Goal: Task Accomplishment & Management: Manage account settings

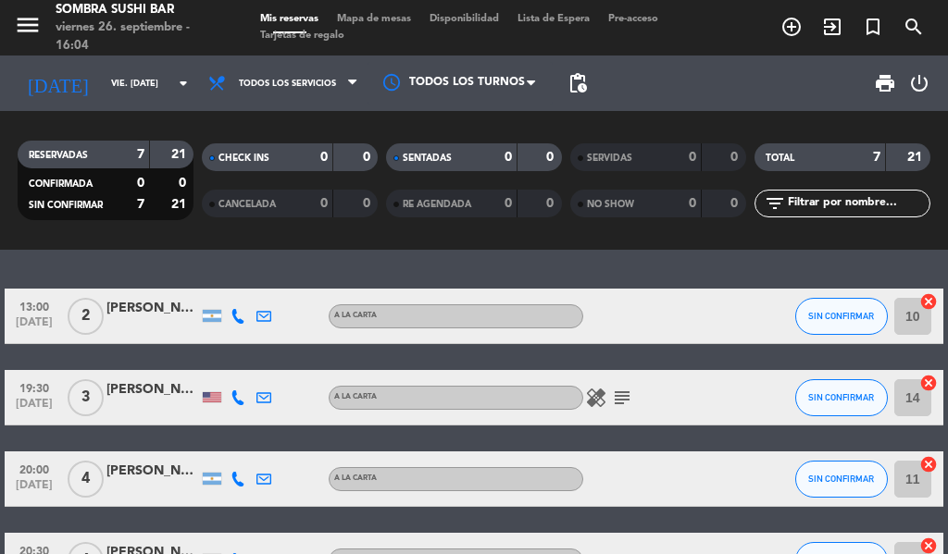
scroll to position [258, 0]
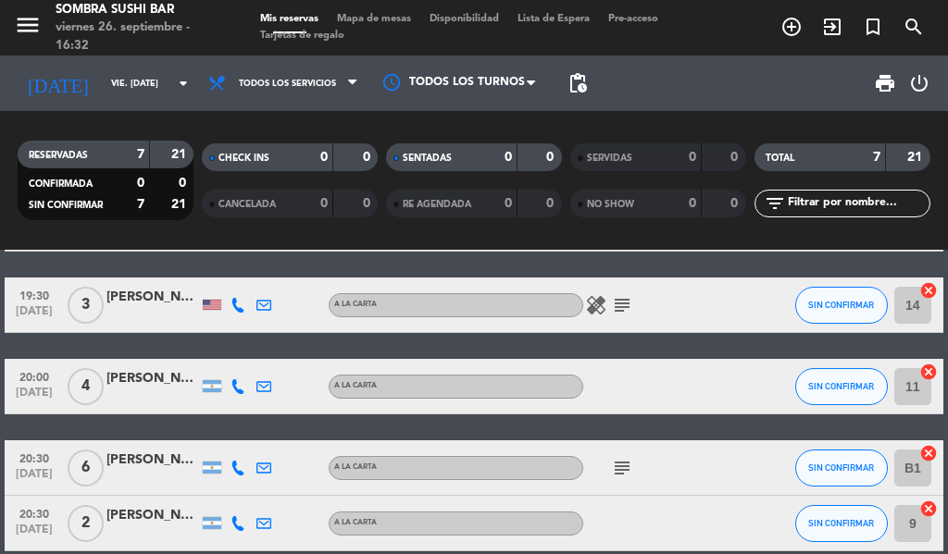
scroll to position [94, 0]
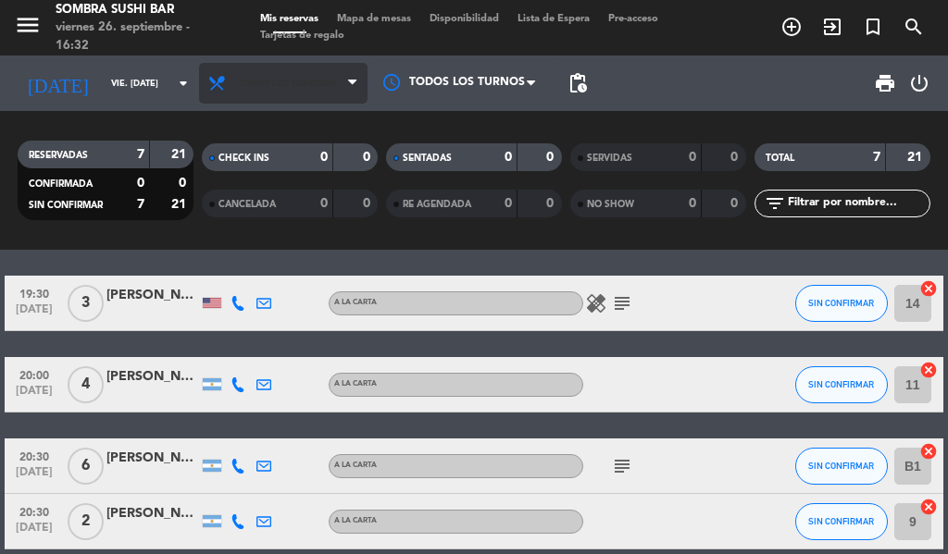
click at [289, 84] on span "Todos los servicios" at bounding box center [287, 84] width 97 height 10
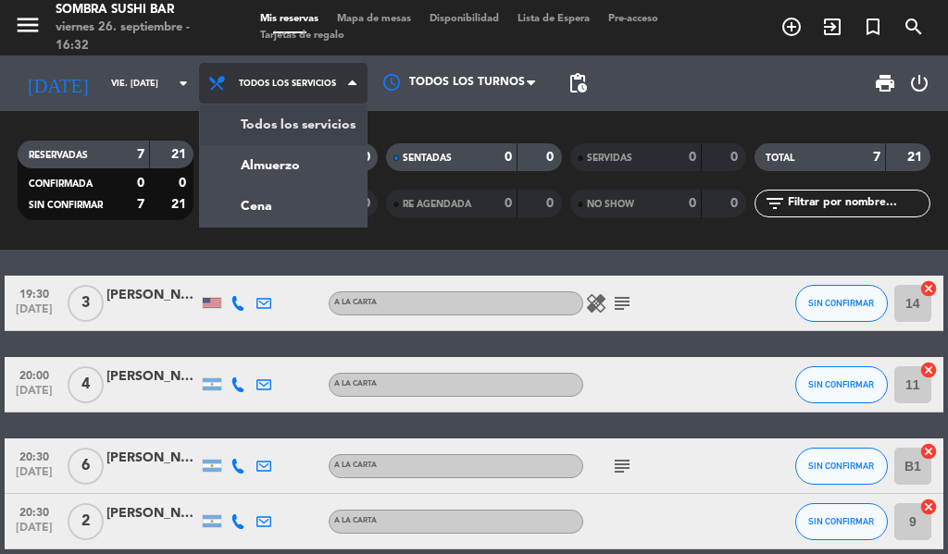
click at [244, 167] on div "menu Sombra Sushi Bar viernes 26. septiembre - 16:32 Mis reservas Mapa de mesas…" at bounding box center [474, 125] width 948 height 250
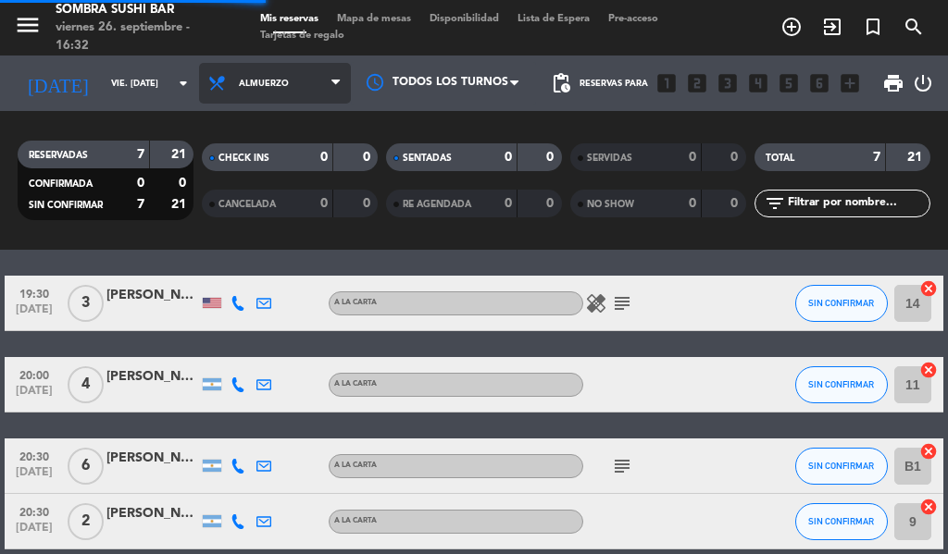
click at [248, 79] on span "Almuerzo" at bounding box center [264, 84] width 50 height 10
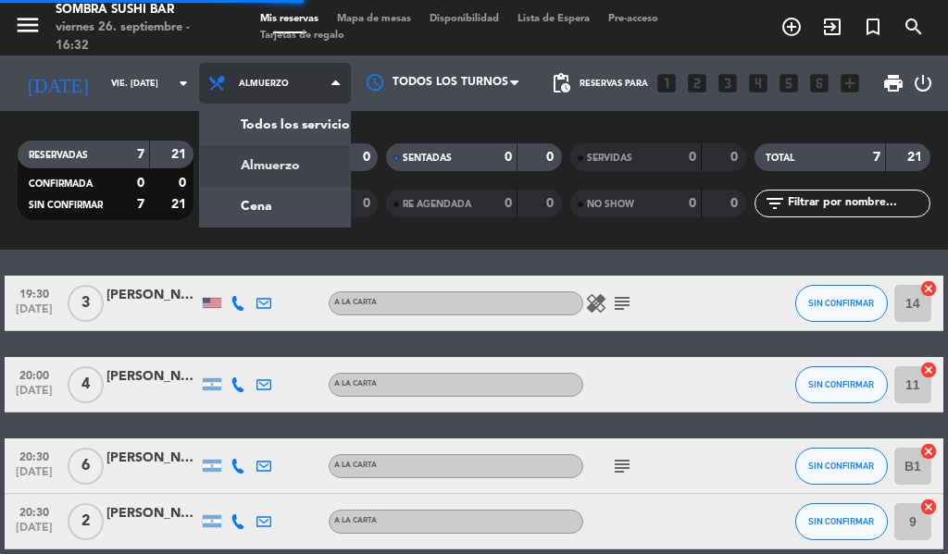
scroll to position [141, 0]
click at [230, 198] on div "menu Sombra Sushi Bar viernes 26. septiembre - 16:32 Mis reservas Mapa de mesas…" at bounding box center [474, 125] width 948 height 250
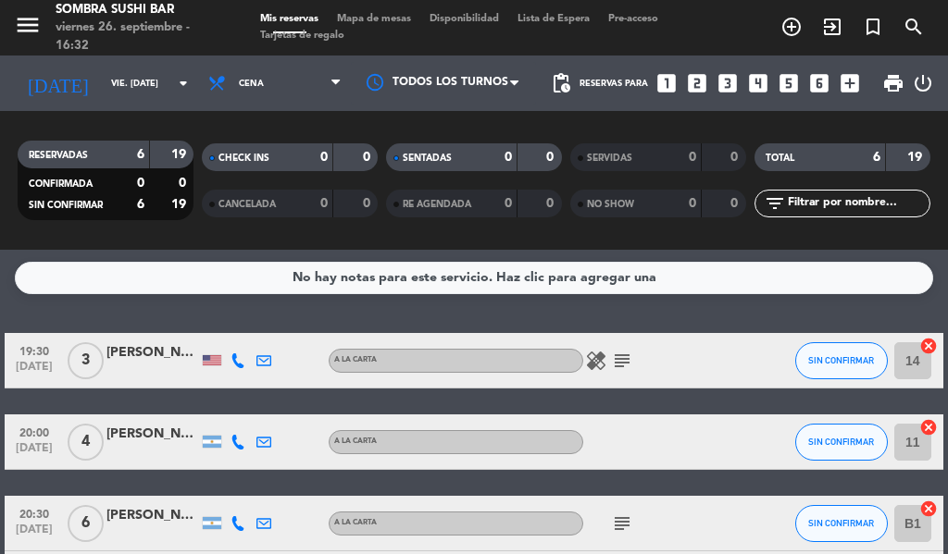
scroll to position [0, 0]
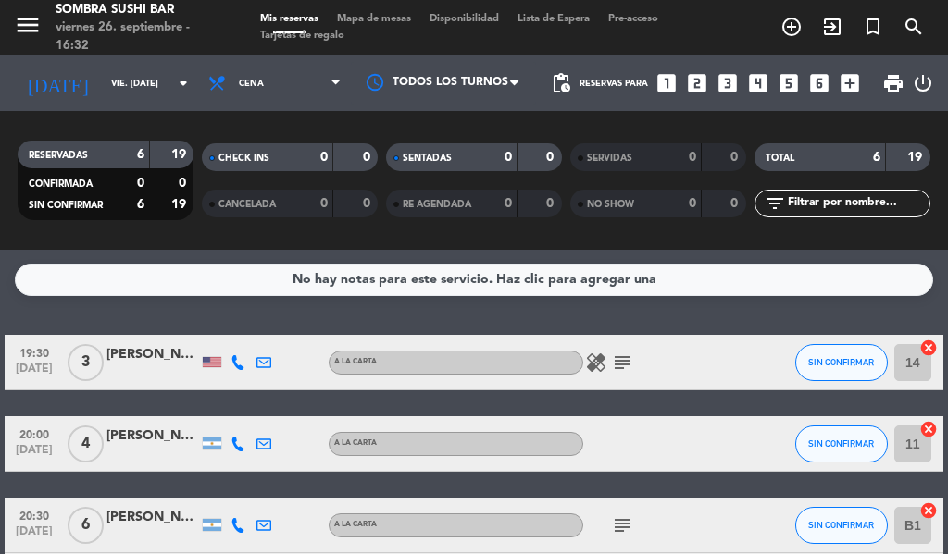
click at [30, 504] on div "20:30 [DATE]" at bounding box center [34, 525] width 59 height 55
click at [29, 463] on span "[DATE]" at bounding box center [34, 454] width 46 height 21
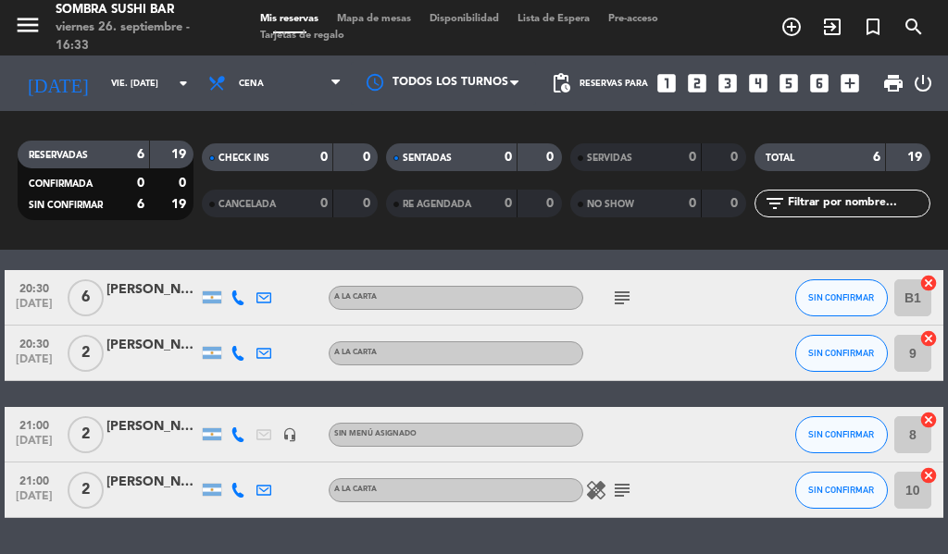
scroll to position [221, 0]
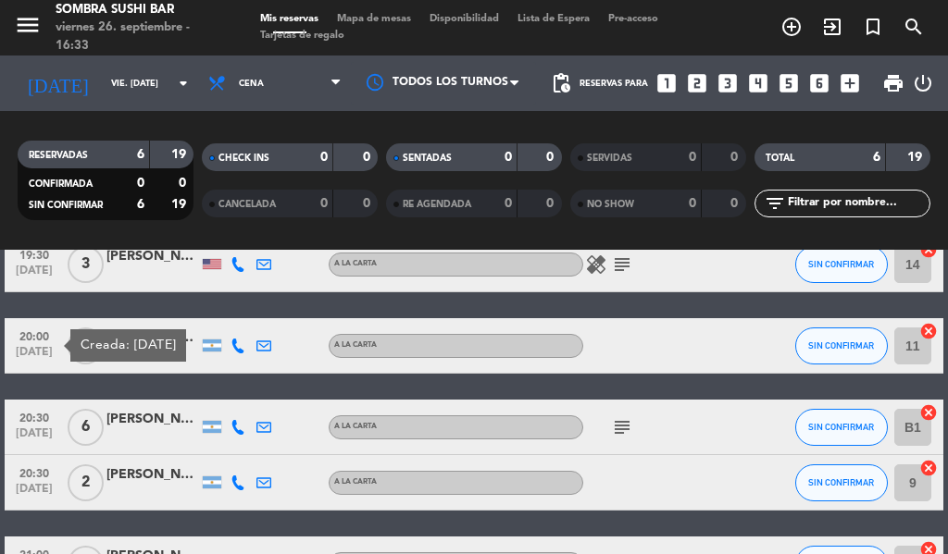
click at [30, 410] on span "20:30" at bounding box center [34, 416] width 46 height 21
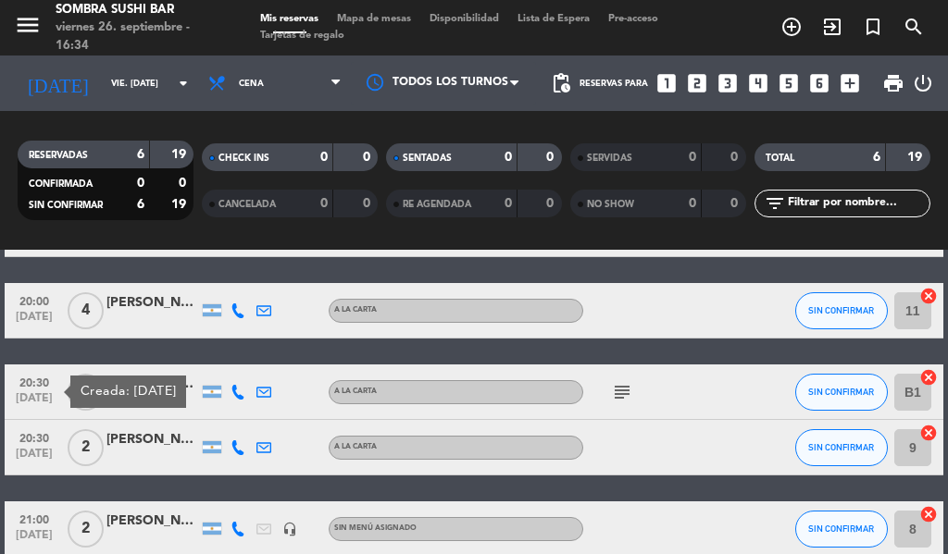
scroll to position [156, 0]
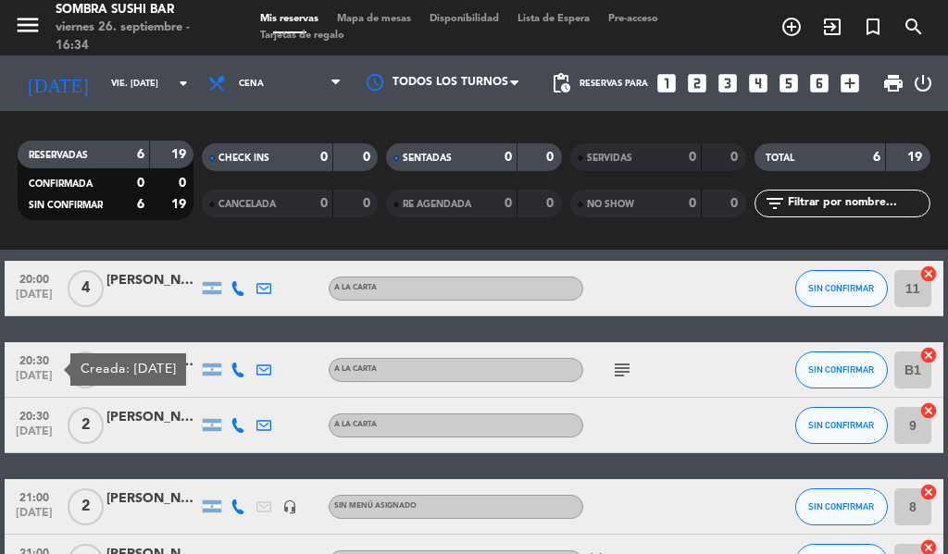
click at [27, 366] on span "20:30" at bounding box center [34, 359] width 46 height 21
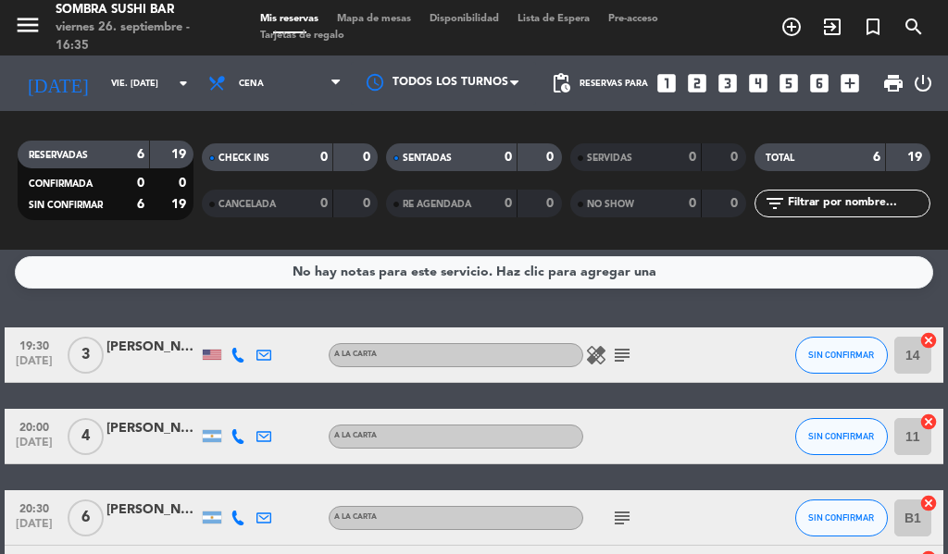
scroll to position [0, 0]
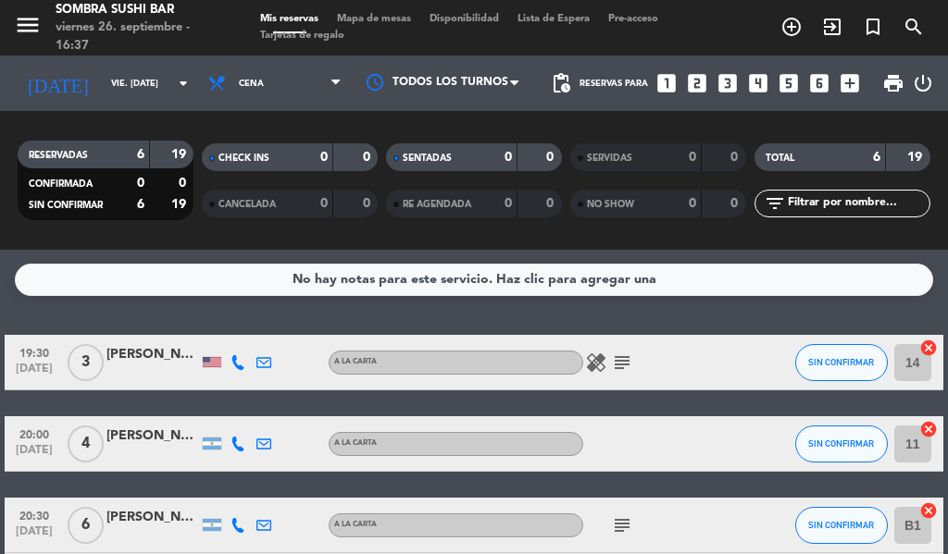
click at [714, 170] on div "SERVIDAS 0 0" at bounding box center [658, 157] width 176 height 28
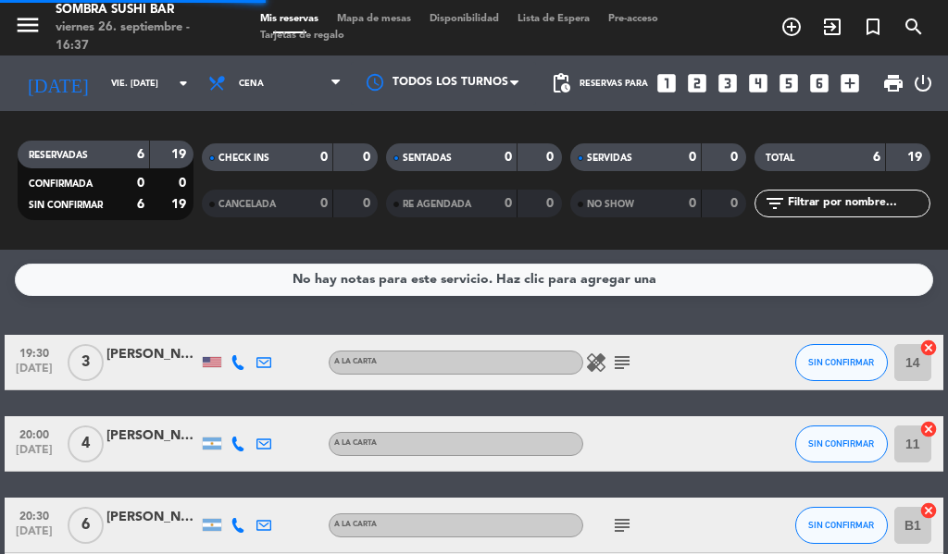
click at [785, 26] on icon "add_circle_outline" at bounding box center [791, 27] width 22 height 22
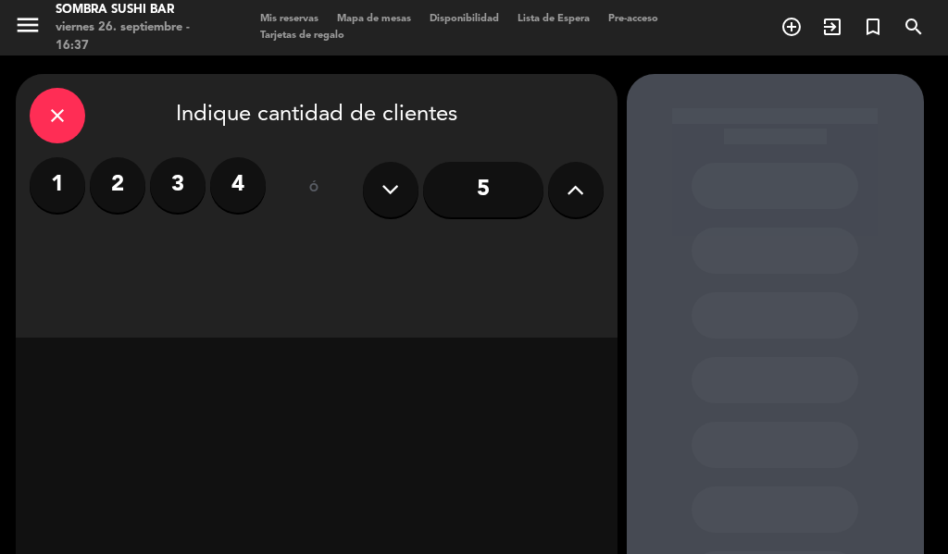
click at [125, 183] on label "2" at bounding box center [118, 185] width 56 height 56
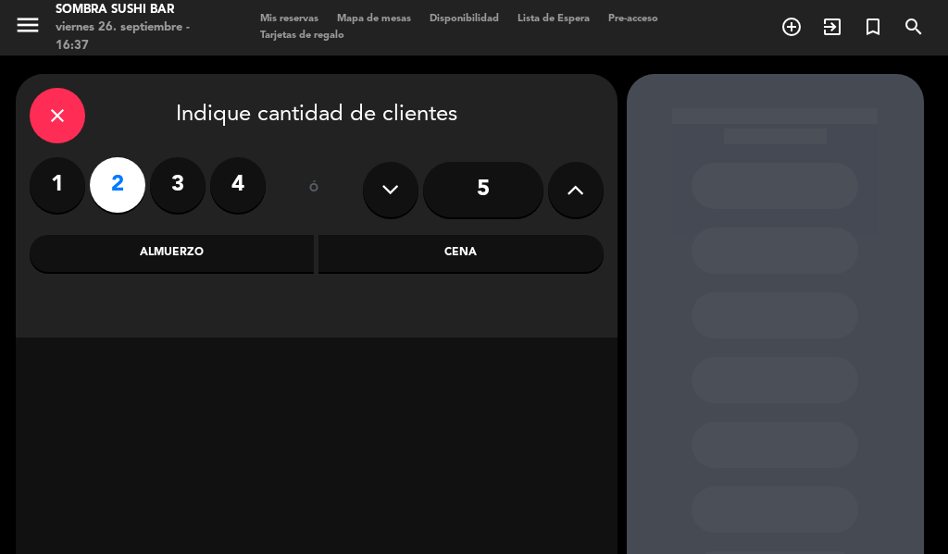
click at [238, 181] on label "4" at bounding box center [238, 185] width 56 height 56
click at [458, 252] on div "Cena" at bounding box center [460, 253] width 285 height 37
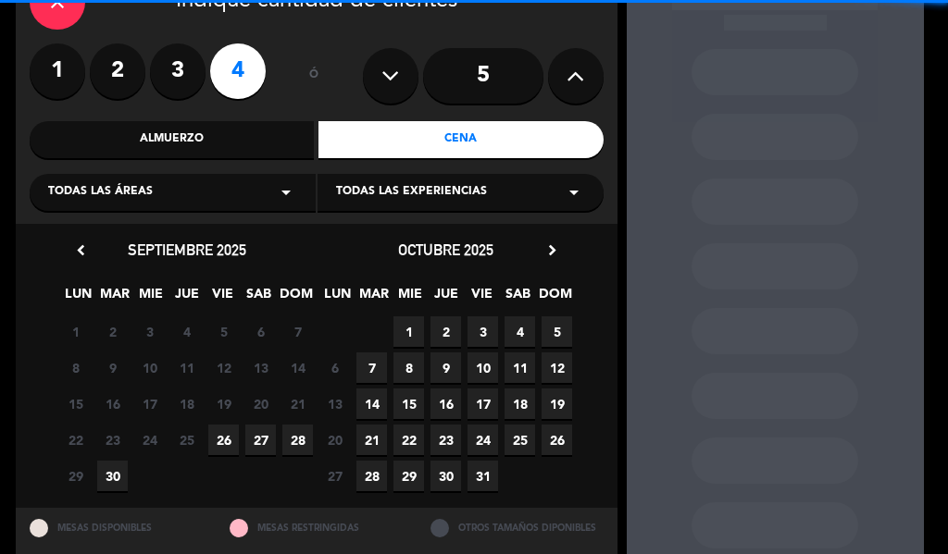
scroll to position [165, 0]
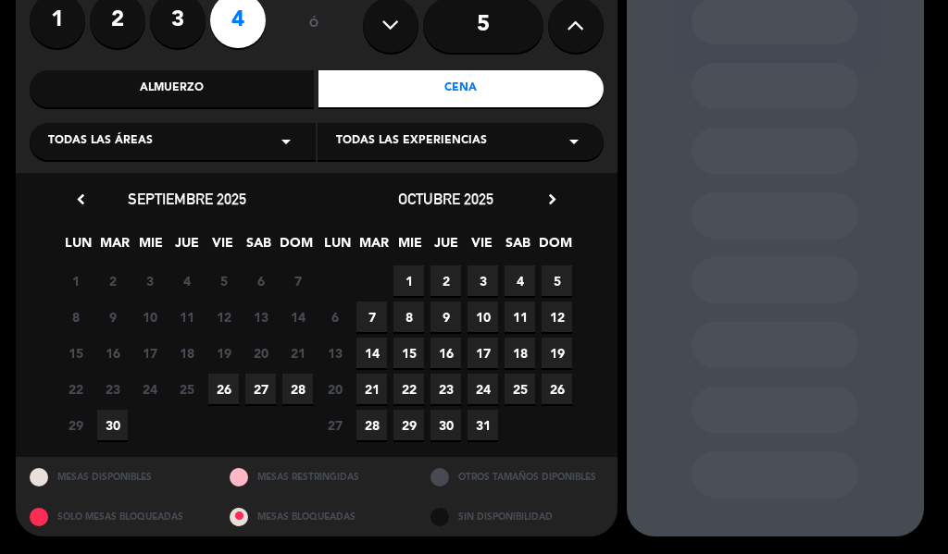
click at [222, 392] on span "26" at bounding box center [223, 389] width 31 height 31
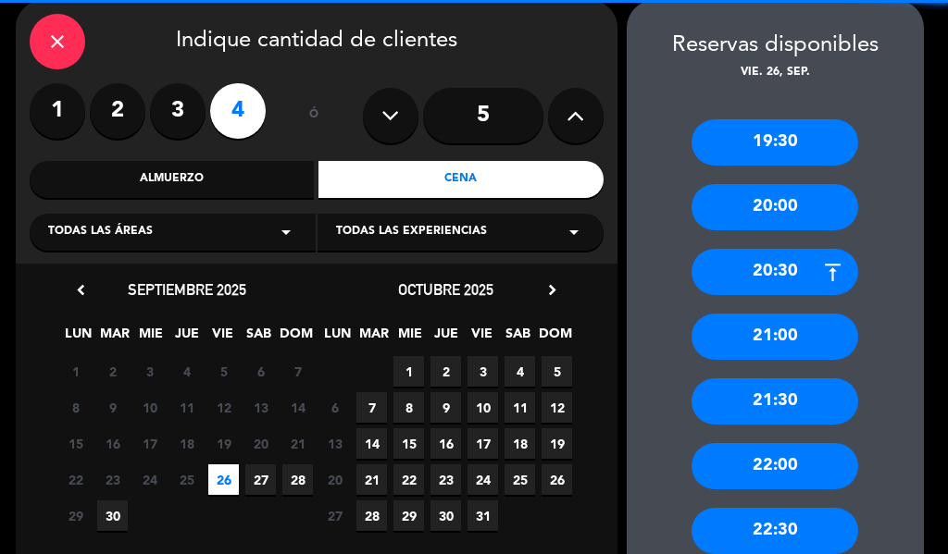
scroll to position [191, 0]
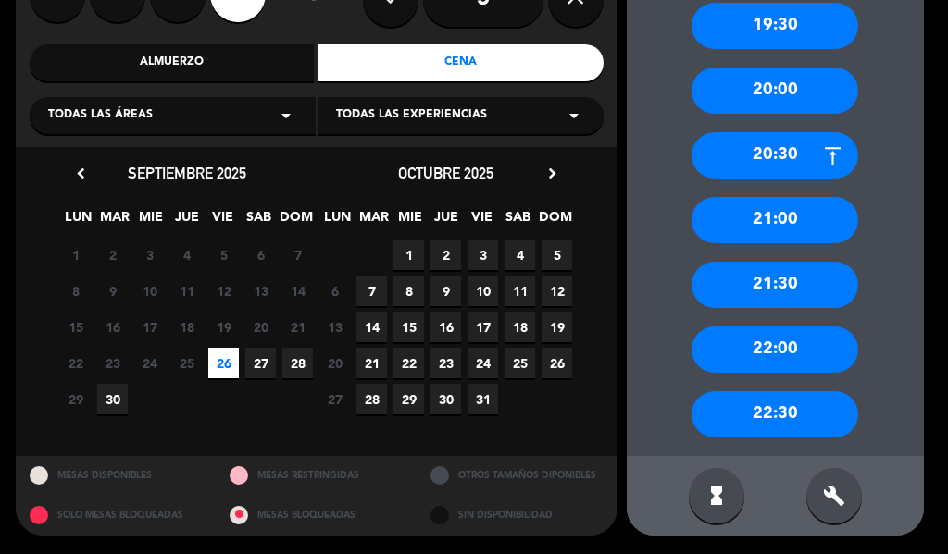
click at [775, 212] on div "21:00" at bounding box center [774, 220] width 167 height 46
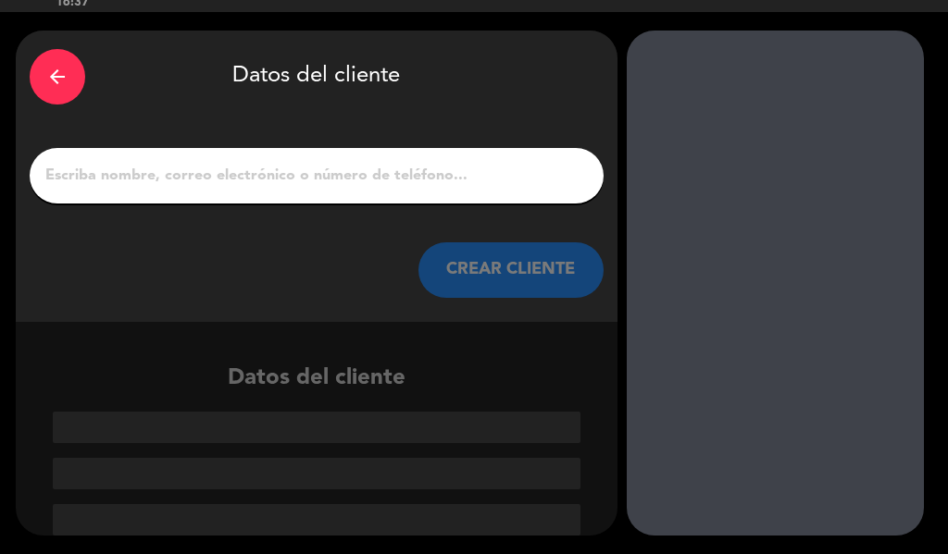
scroll to position [44, 0]
click at [282, 175] on input "1" at bounding box center [317, 176] width 546 height 26
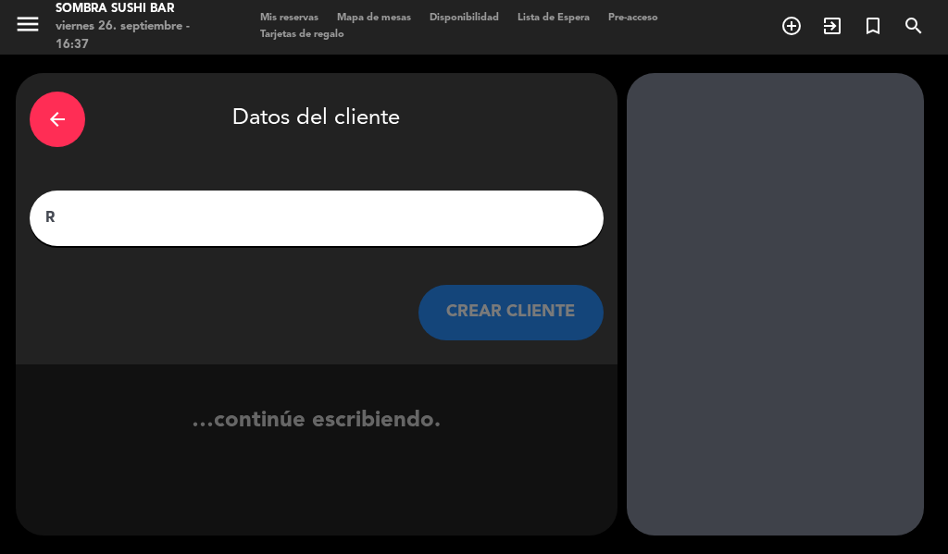
scroll to position [1, 0]
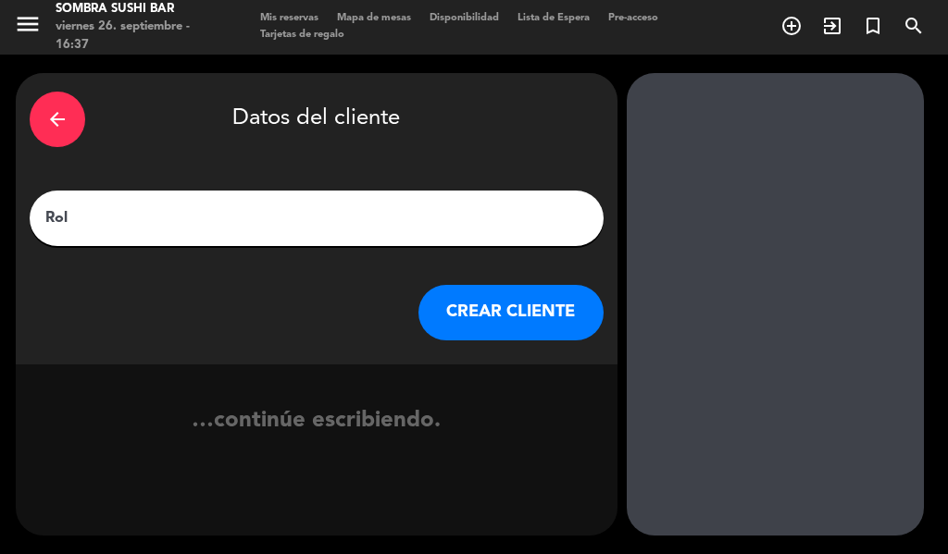
type input "Rolo"
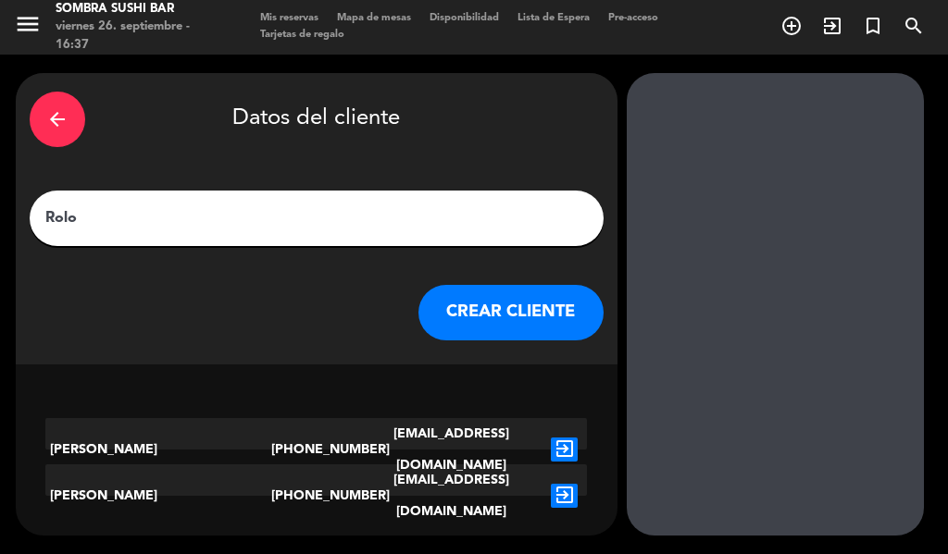
click at [519, 307] on button "CREAR CLIENTE" at bounding box center [510, 313] width 185 height 56
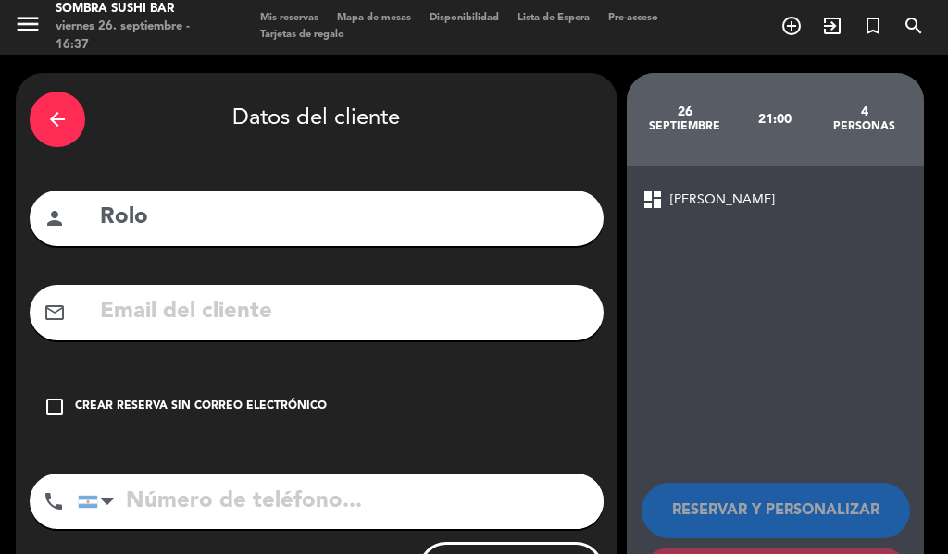
scroll to position [91, 0]
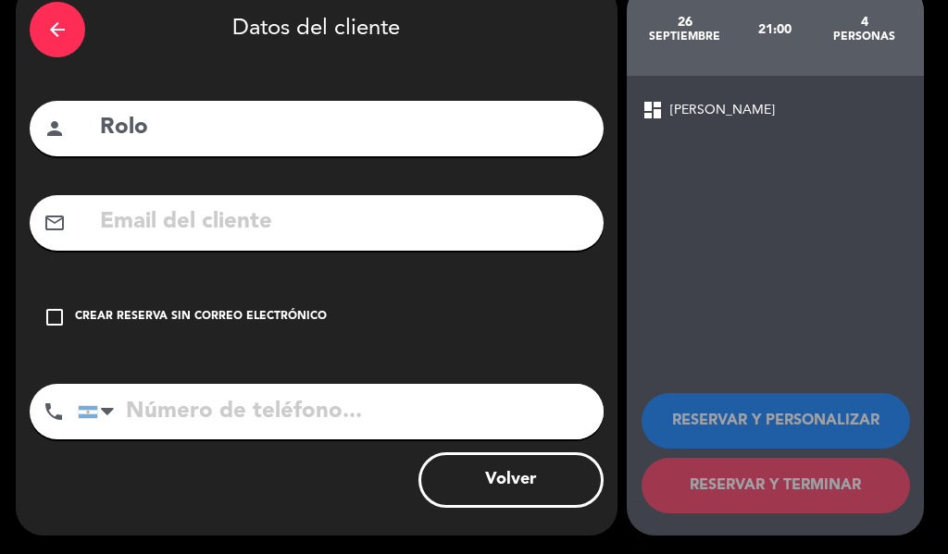
click at [30, 312] on div "check_box_outline_blank Crear reserva sin correo electrónico" at bounding box center [317, 318] width 574 height 56
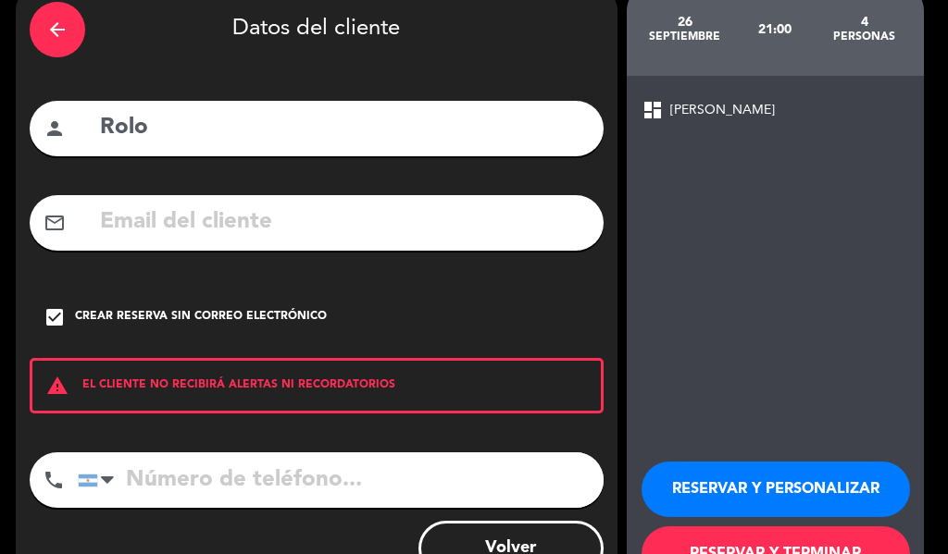
click at [248, 485] on input "tel" at bounding box center [341, 481] width 526 height 56
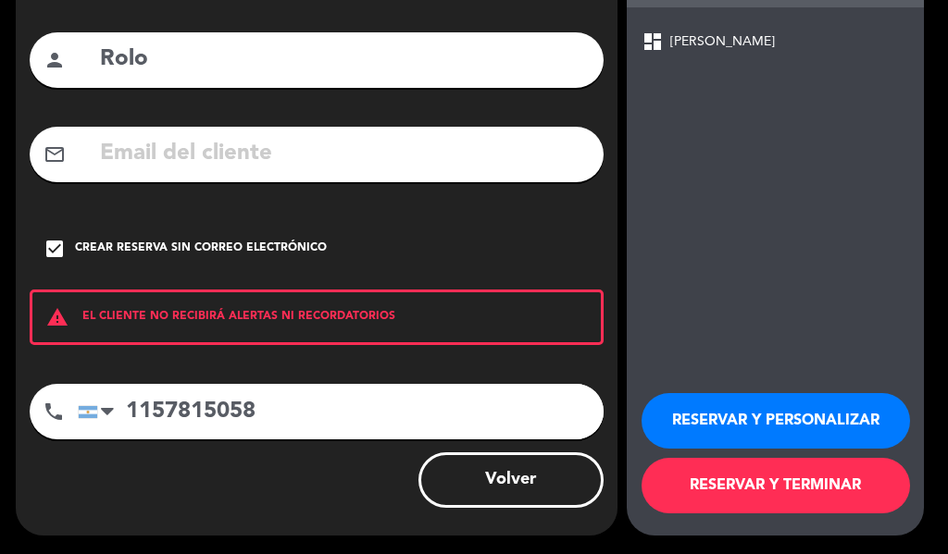
type input "1157815058"
click at [799, 489] on button "RESERVAR Y TERMINAR" at bounding box center [775, 486] width 268 height 56
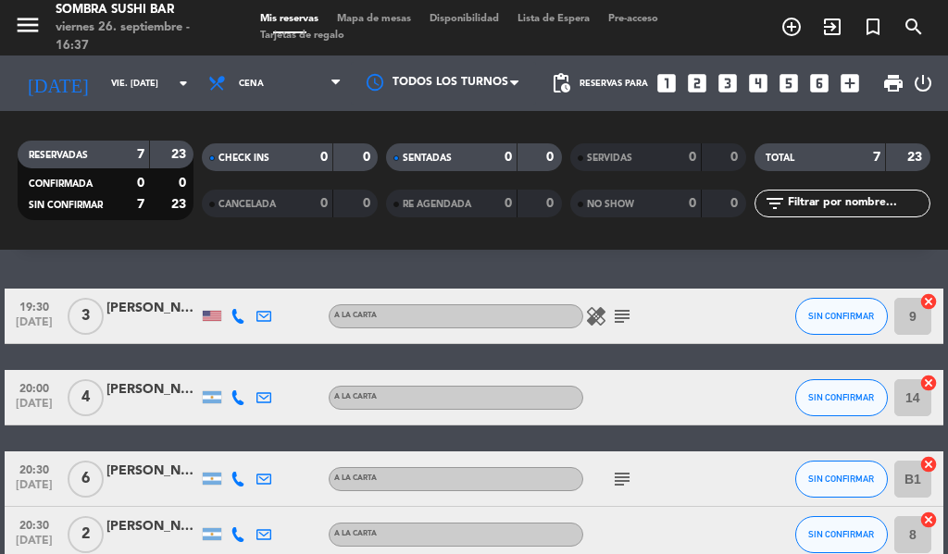
scroll to position [41, 0]
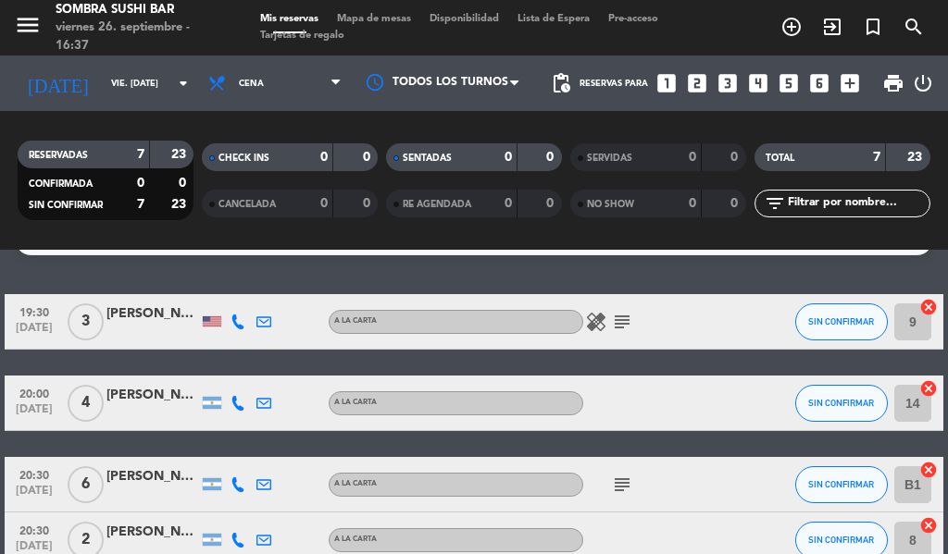
click at [595, 313] on icon "healing" at bounding box center [596, 322] width 22 height 22
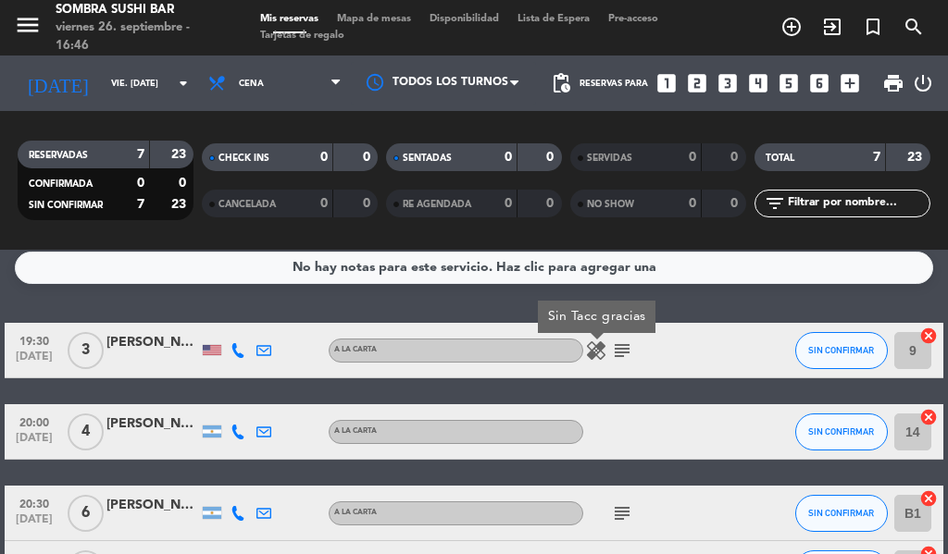
scroll to position [0, 0]
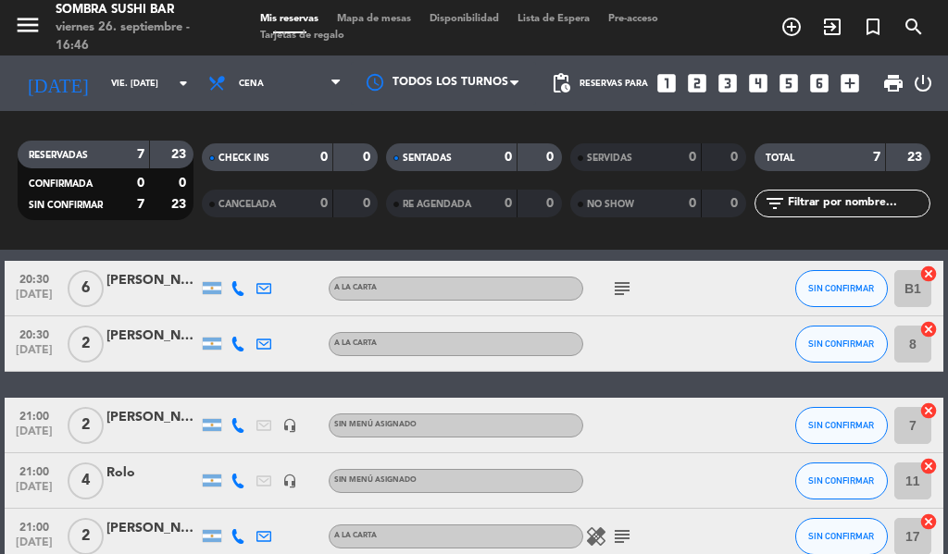
click at [29, 367] on div "20:30 [DATE]" at bounding box center [34, 344] width 59 height 55
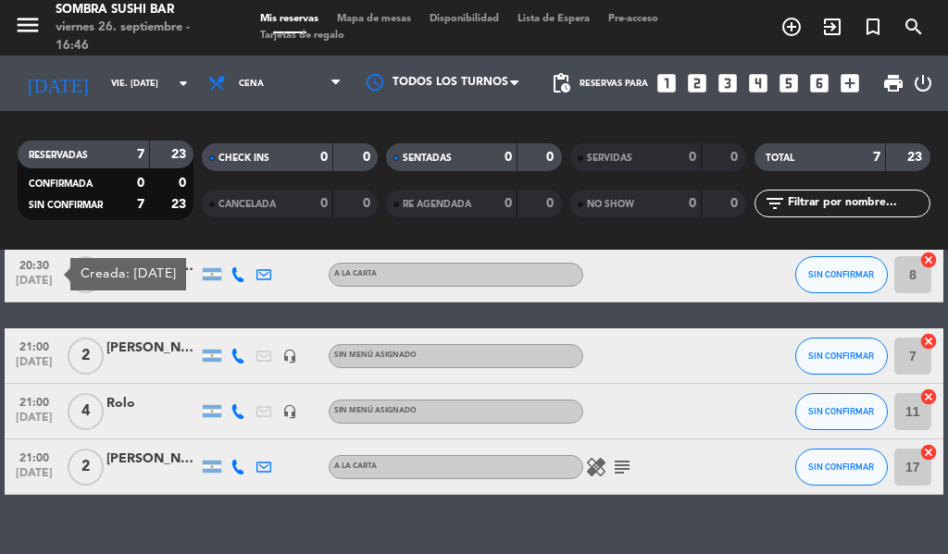
scroll to position [308, 0]
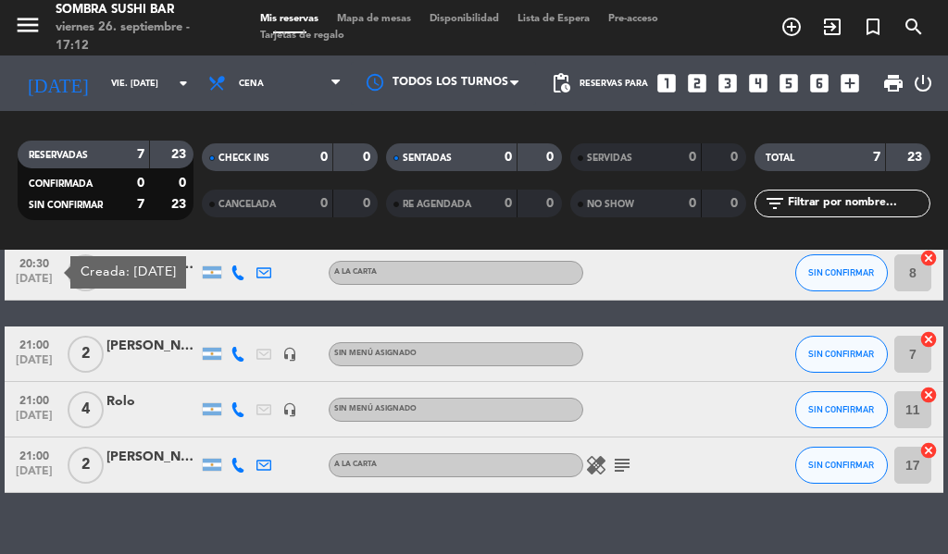
click at [599, 468] on icon "healing" at bounding box center [596, 466] width 22 height 22
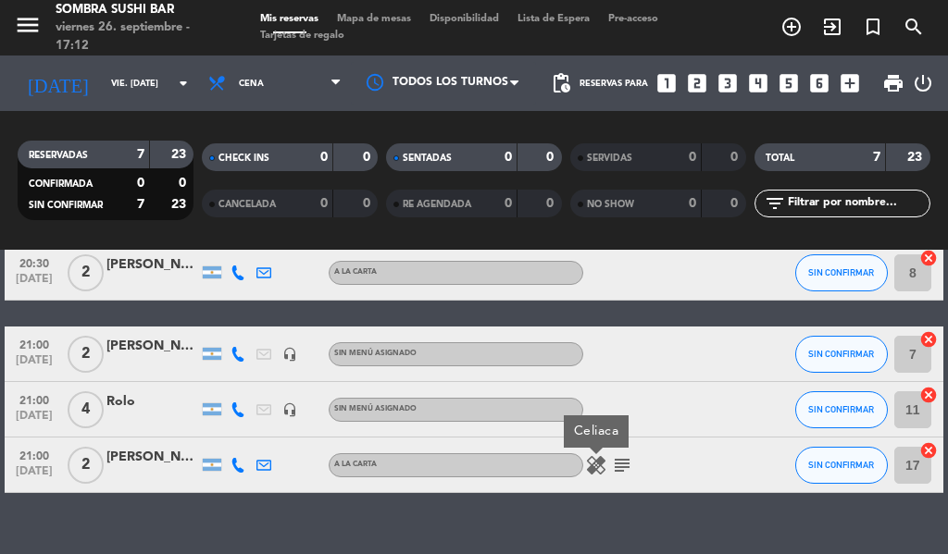
click at [611, 472] on icon "subject" at bounding box center [622, 466] width 22 height 22
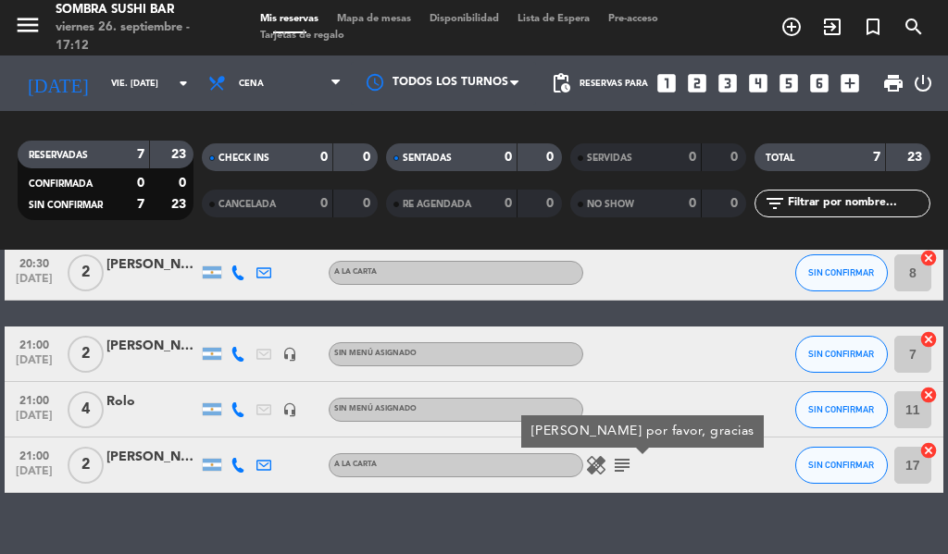
click at [293, 522] on div "No hay notas para este servicio. Haz clic para agregar una 19:30 [DATE] 3 [PERS…" at bounding box center [474, 402] width 948 height 305
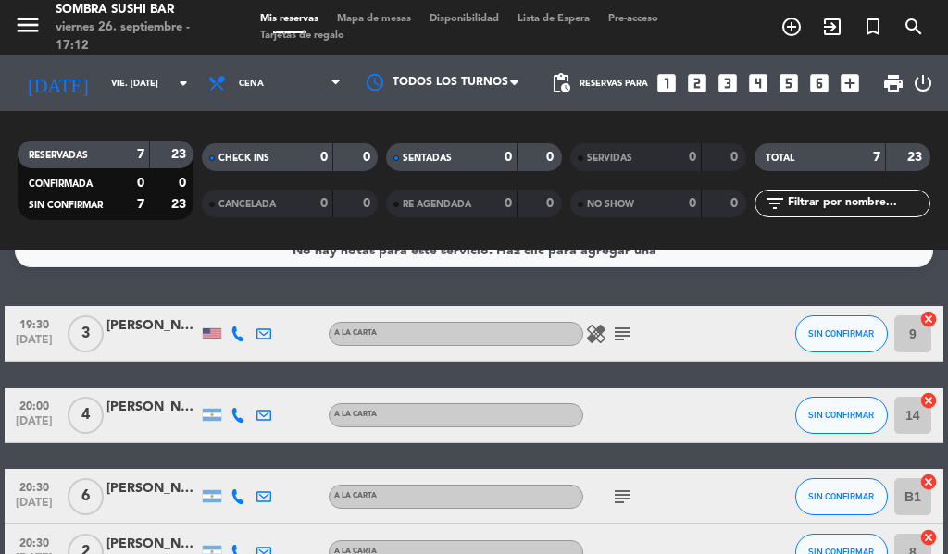
scroll to position [0, 0]
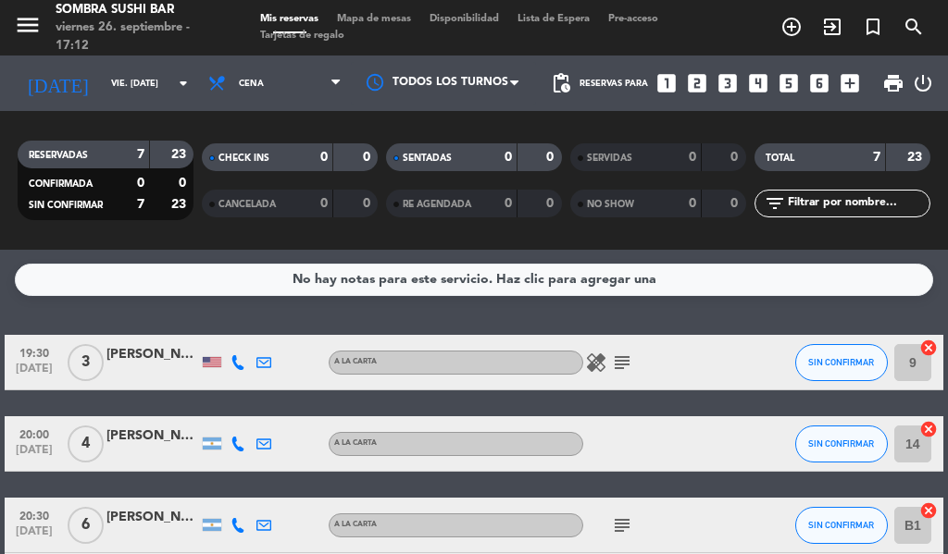
click at [602, 365] on icon "healing" at bounding box center [596, 363] width 22 height 22
click at [612, 363] on icon "subject" at bounding box center [622, 363] width 22 height 22
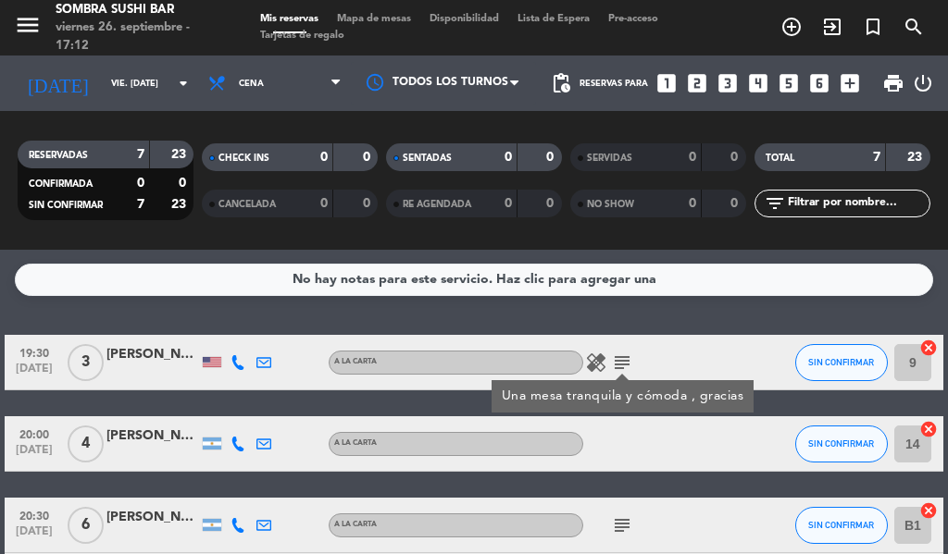
click at [138, 376] on div at bounding box center [152, 373] width 93 height 15
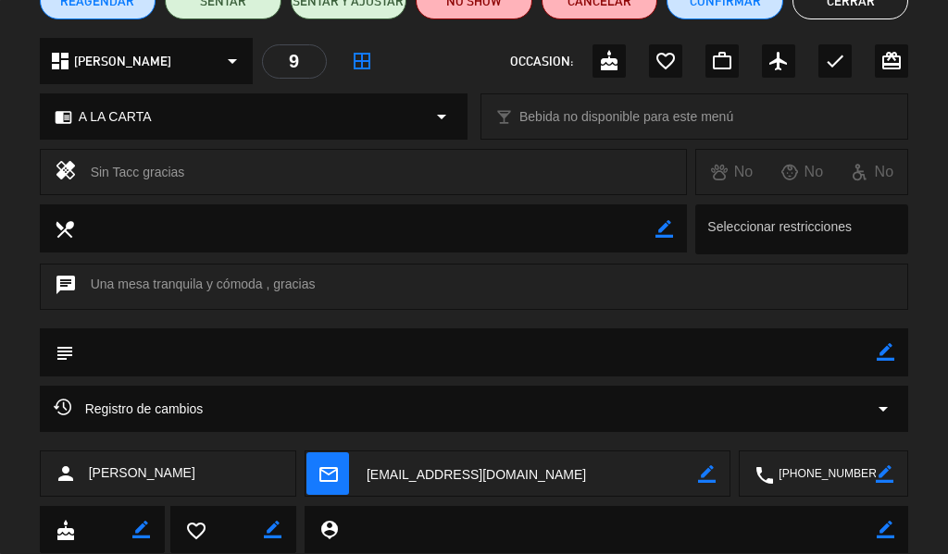
scroll to position [239, 0]
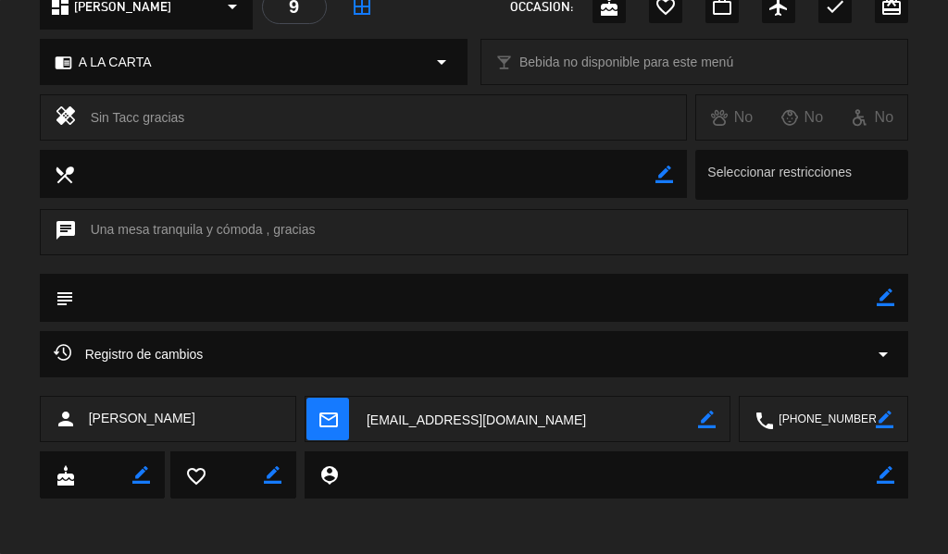
click at [325, 422] on icon "mail_outline" at bounding box center [328, 419] width 20 height 20
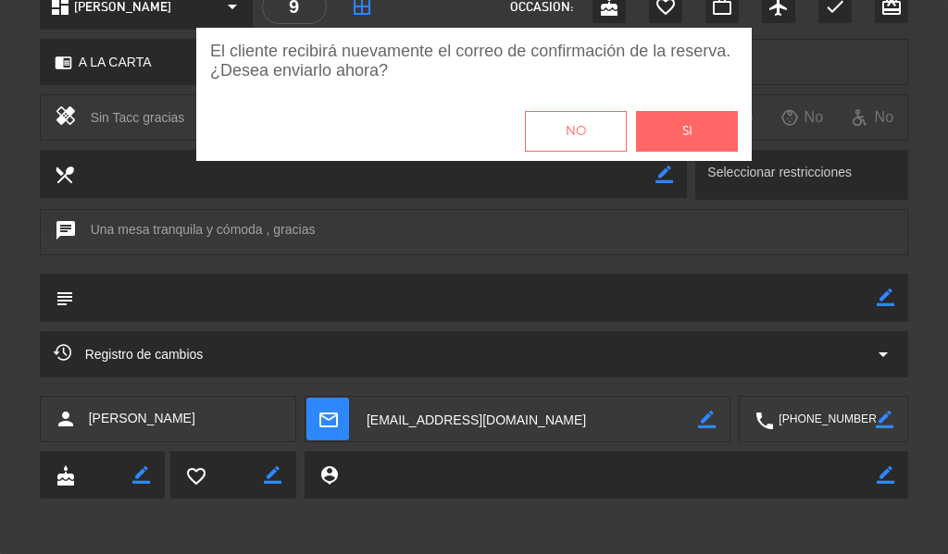
click at [709, 128] on button "Si" at bounding box center [687, 131] width 102 height 41
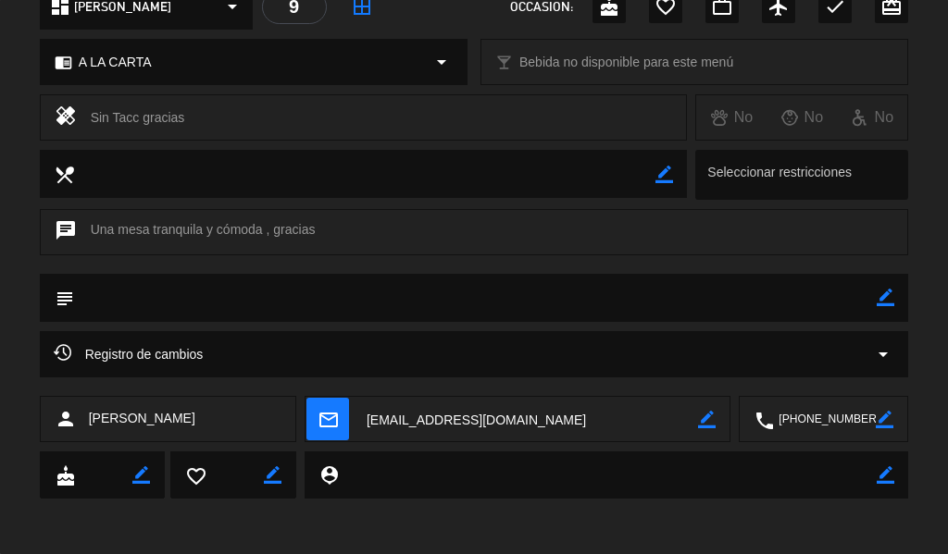
scroll to position [0, 0]
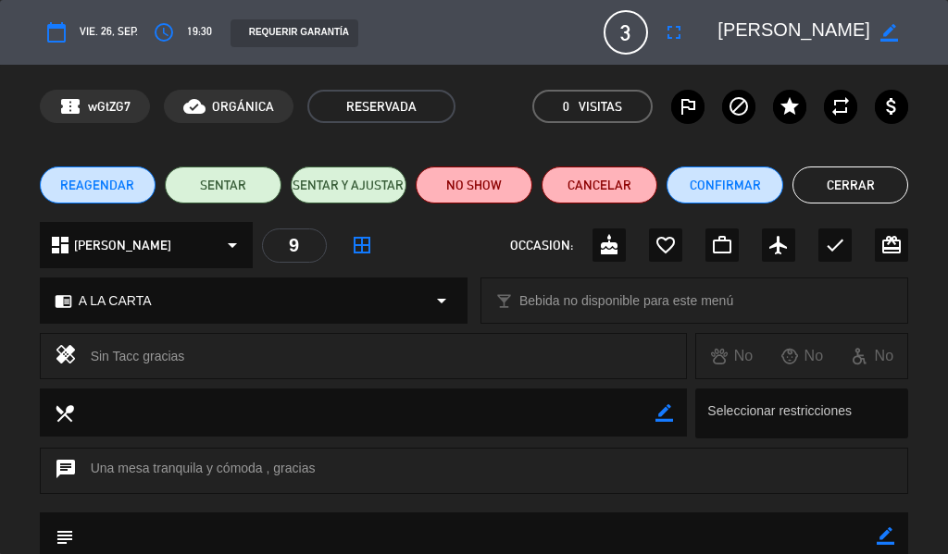
click at [826, 184] on button "Cerrar" at bounding box center [850, 185] width 117 height 37
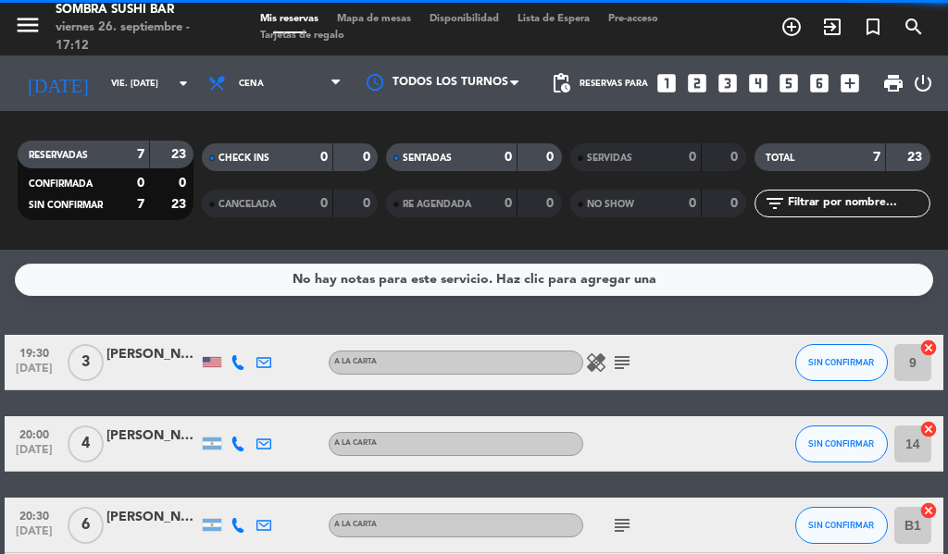
click at [130, 431] on div "[PERSON_NAME]" at bounding box center [152, 436] width 93 height 21
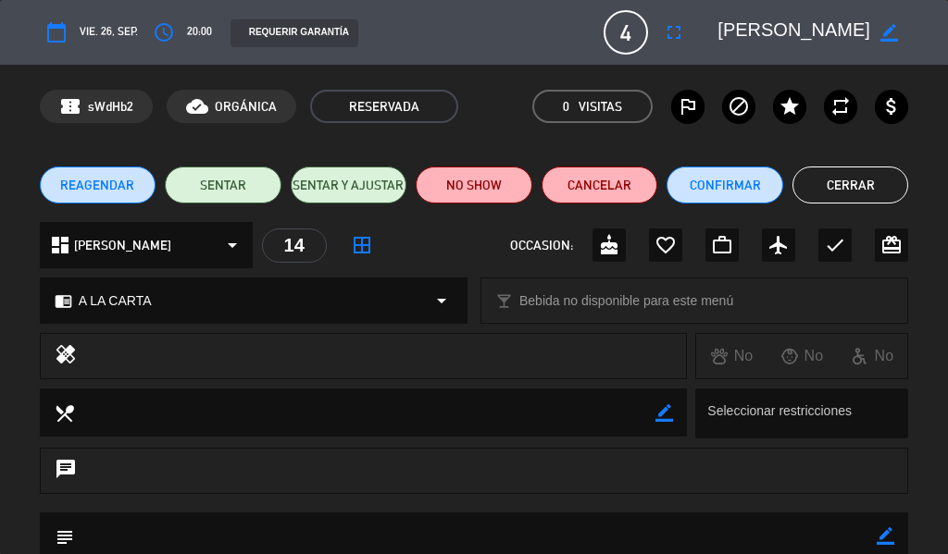
scroll to position [239, 0]
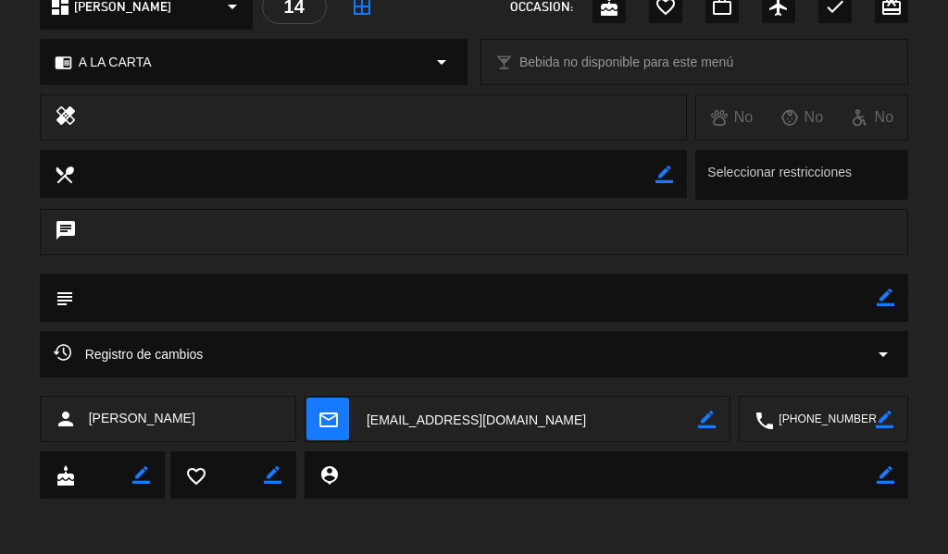
click at [319, 402] on span "mail_outline" at bounding box center [327, 419] width 43 height 43
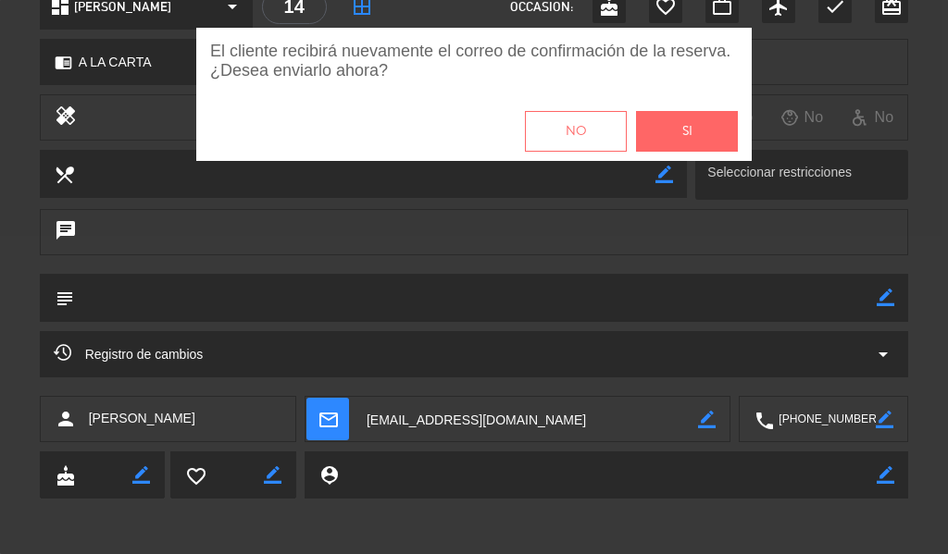
click at [690, 139] on span "Si" at bounding box center [687, 131] width 10 height 21
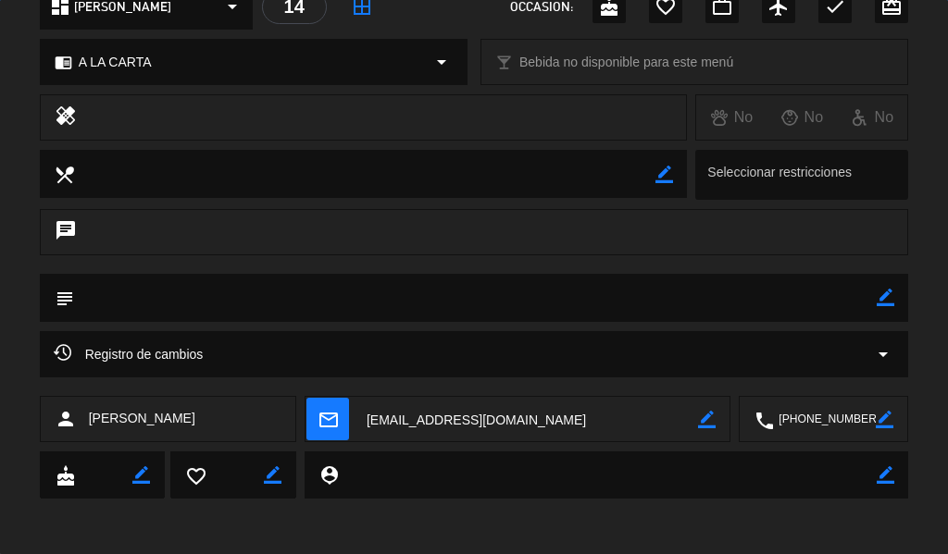
scroll to position [0, 0]
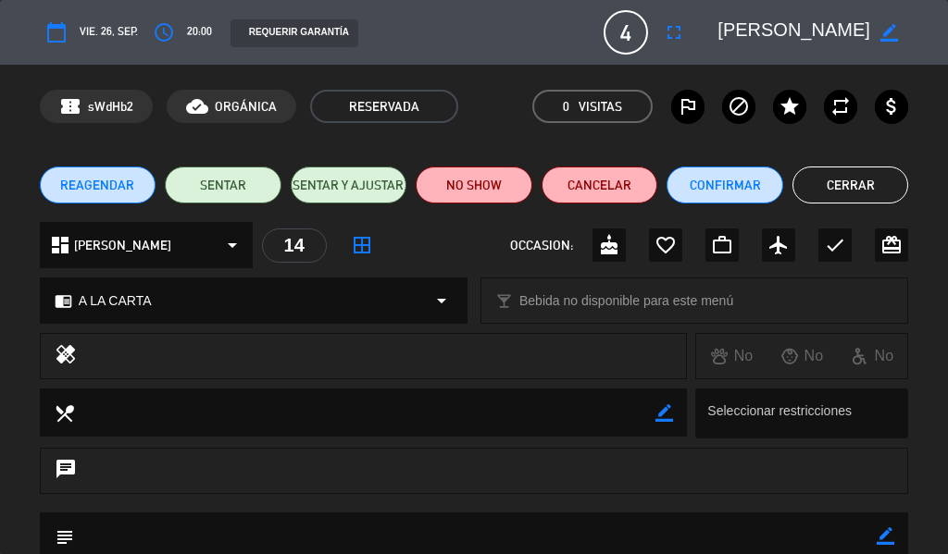
click at [844, 188] on button "Cerrar" at bounding box center [850, 185] width 117 height 37
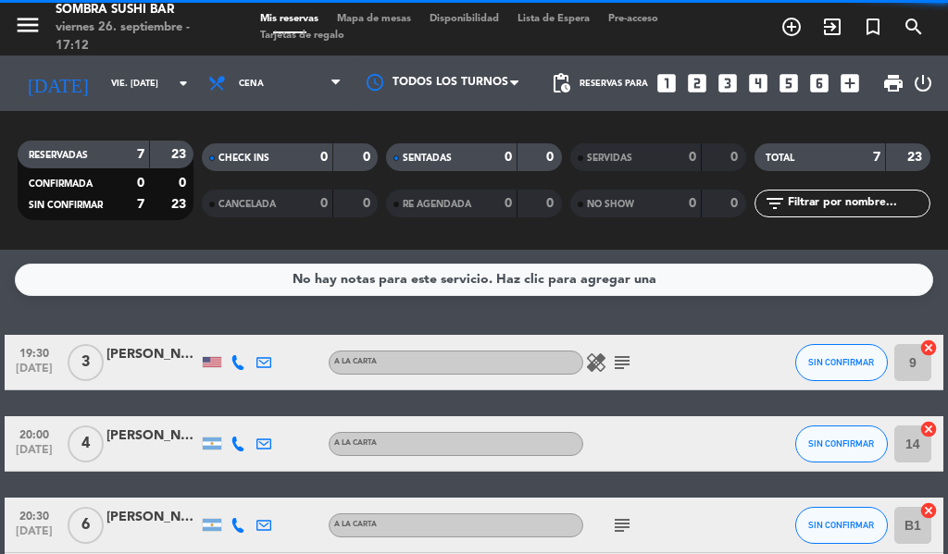
scroll to position [143, 0]
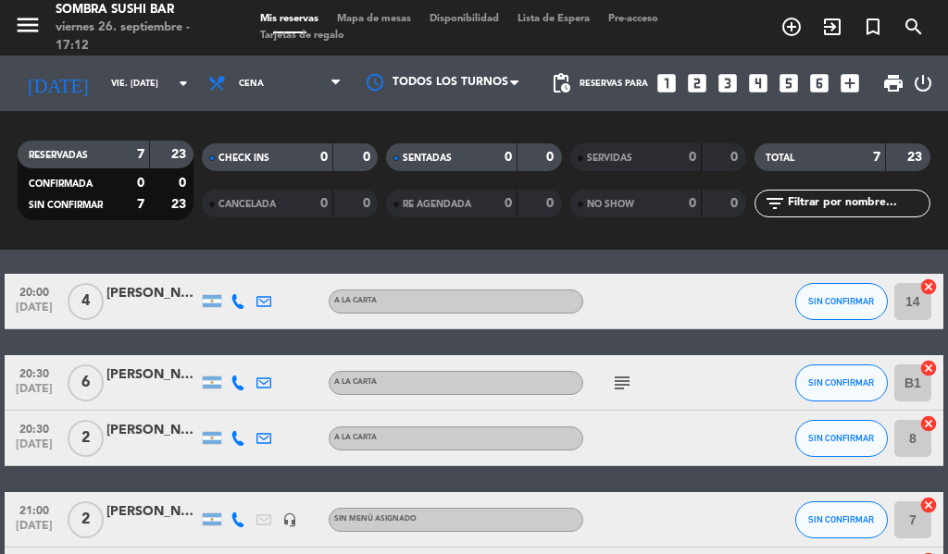
click at [134, 378] on div "[PERSON_NAME]" at bounding box center [152, 375] width 93 height 21
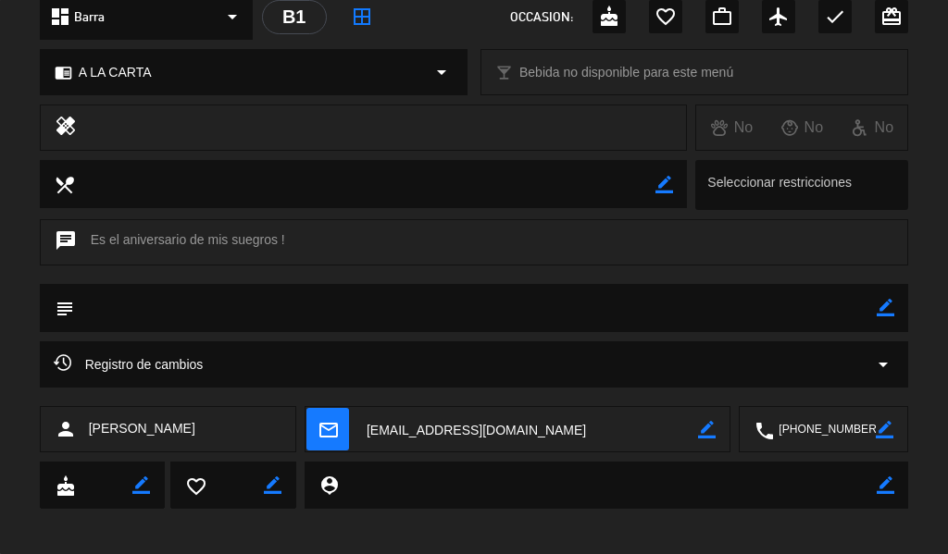
scroll to position [239, 0]
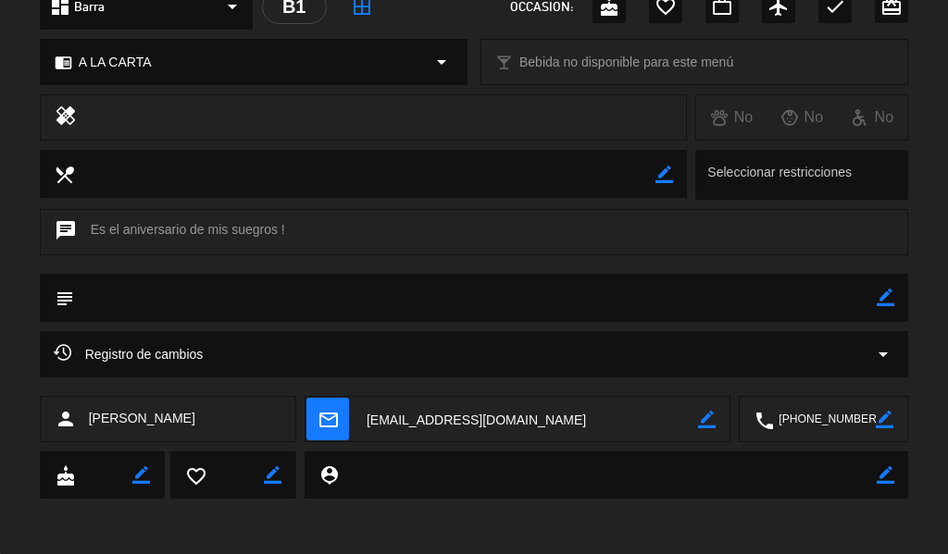
click at [306, 409] on span "mail_outline" at bounding box center [327, 419] width 43 height 43
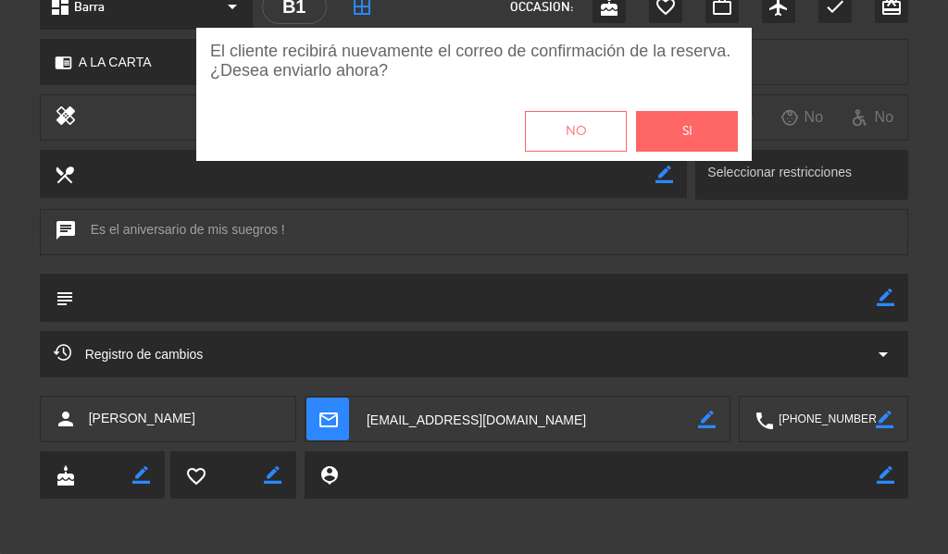
click at [682, 115] on button "Si" at bounding box center [687, 131] width 102 height 41
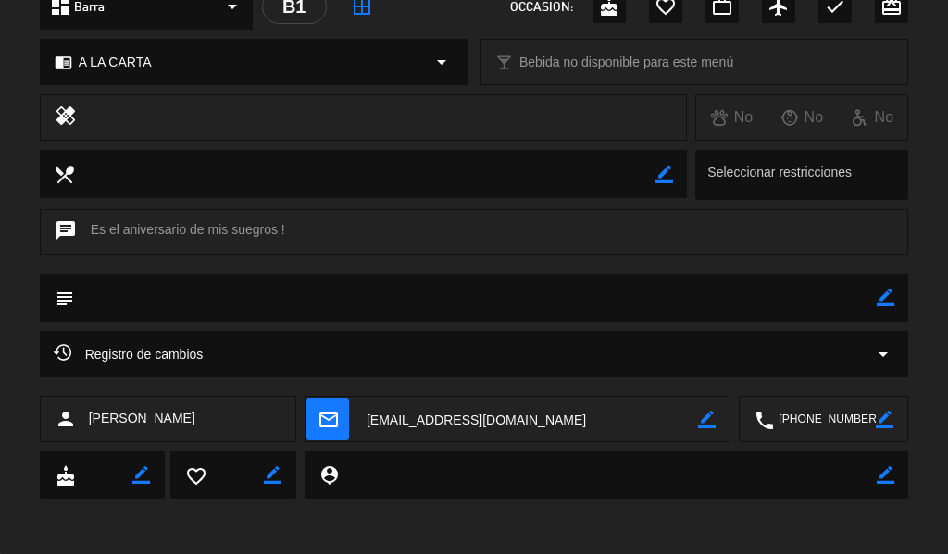
scroll to position [0, 0]
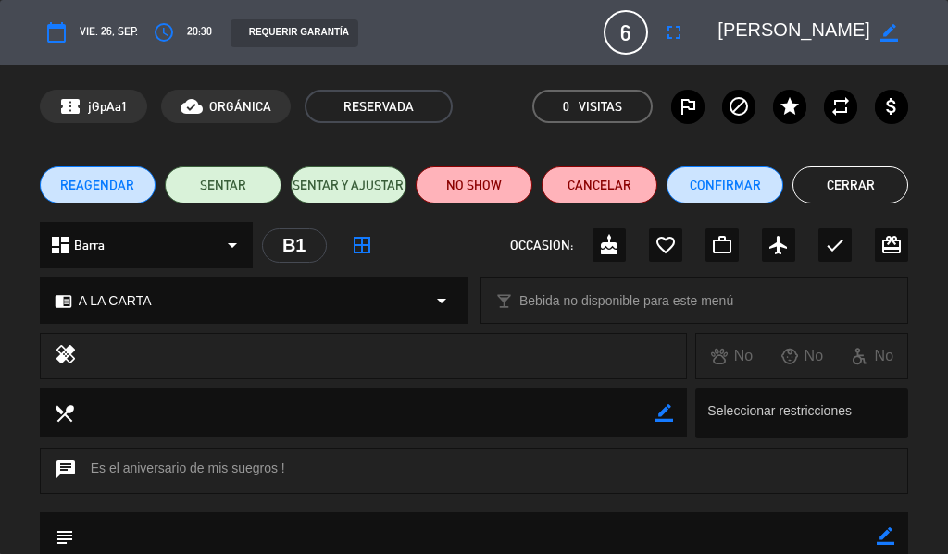
click at [878, 195] on button "Cerrar" at bounding box center [850, 185] width 117 height 37
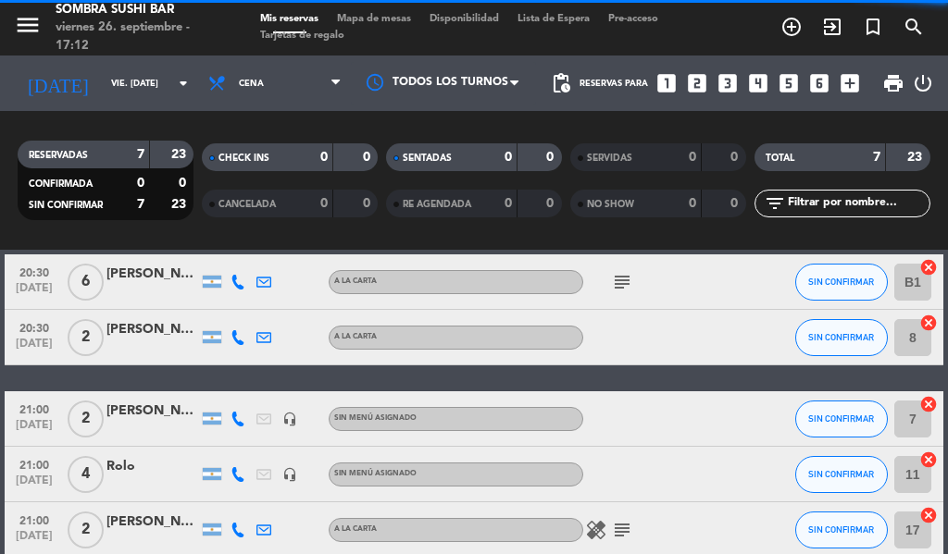
scroll to position [266, 0]
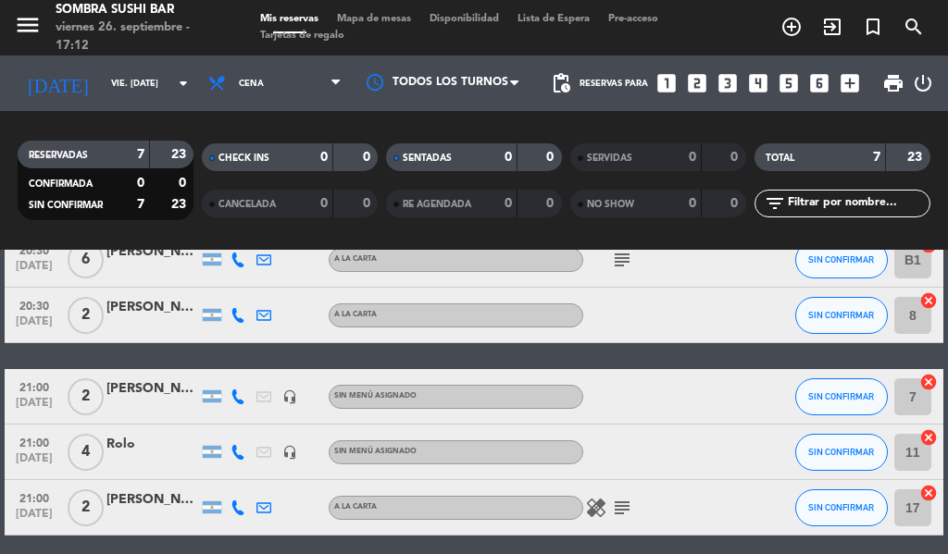
click at [152, 326] on div at bounding box center [152, 325] width 93 height 15
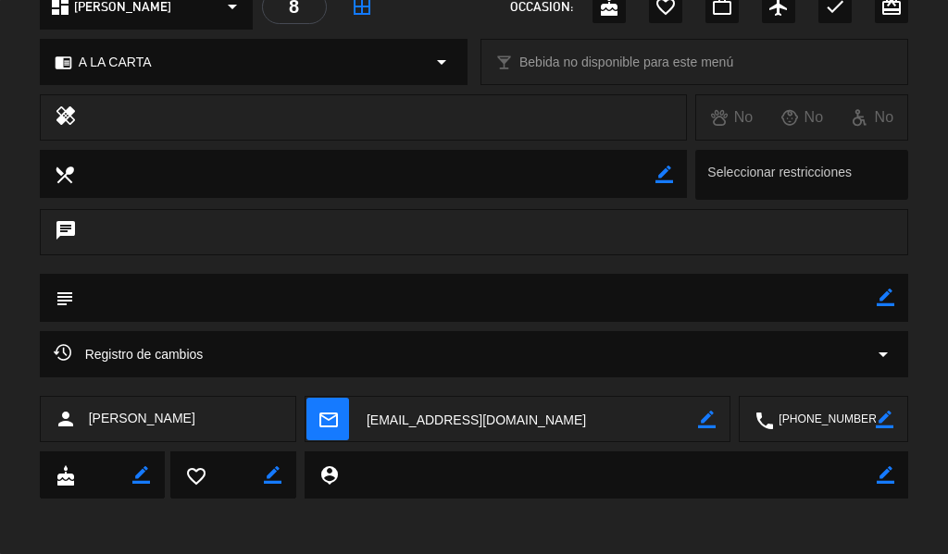
scroll to position [207, 0]
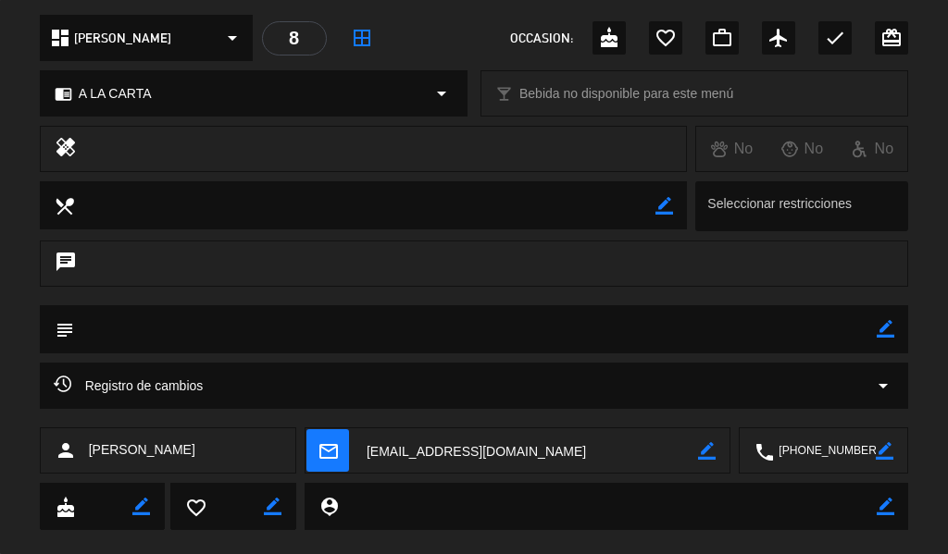
click at [338, 445] on icon "mail_outline" at bounding box center [328, 451] width 20 height 20
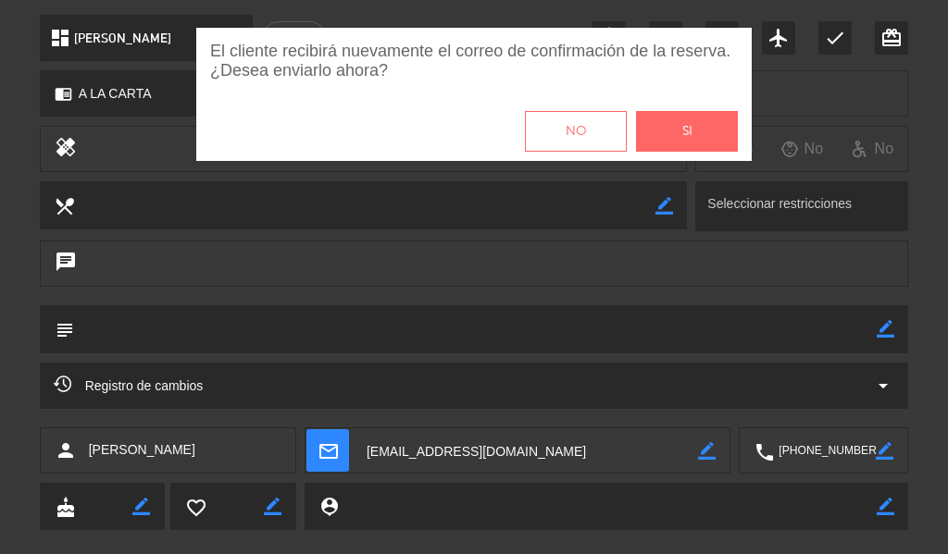
click at [700, 138] on button "Si" at bounding box center [687, 131] width 102 height 41
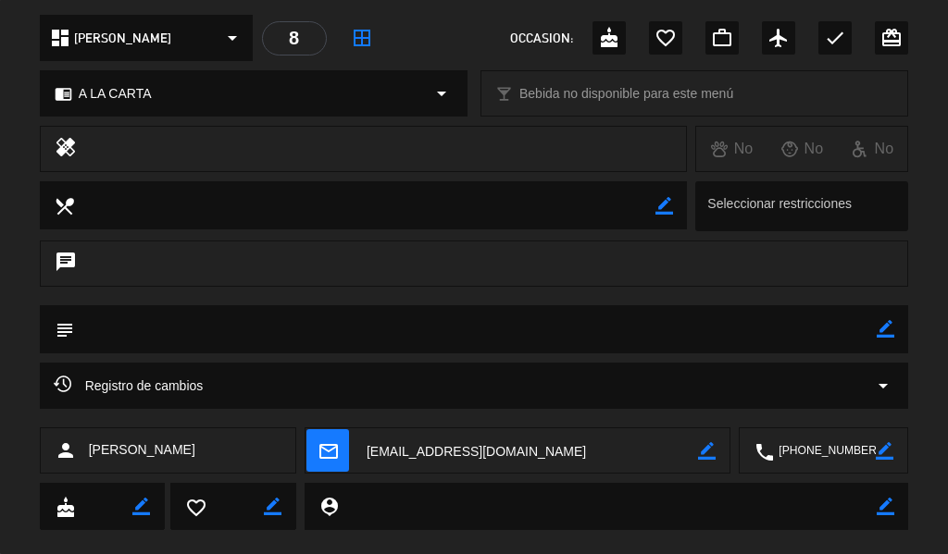
scroll to position [0, 0]
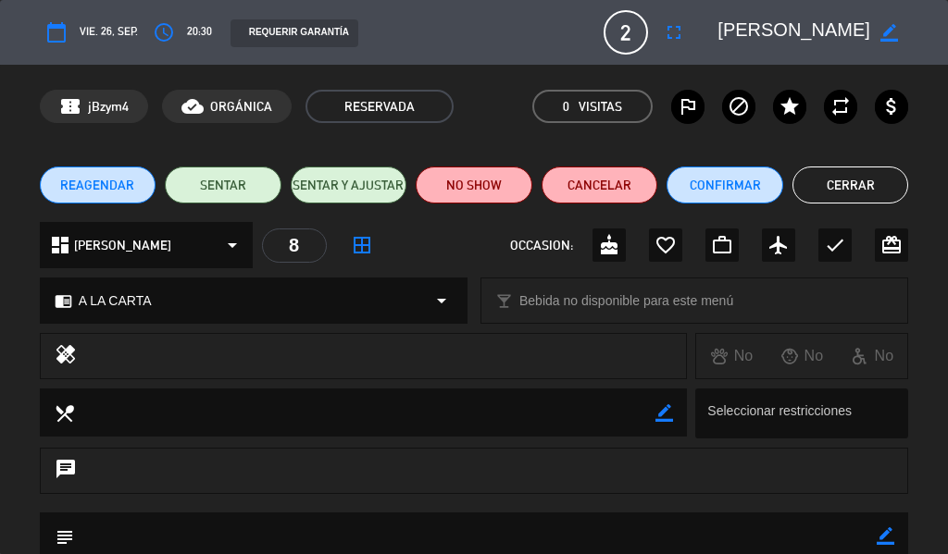
click at [842, 199] on button "Cerrar" at bounding box center [850, 185] width 117 height 37
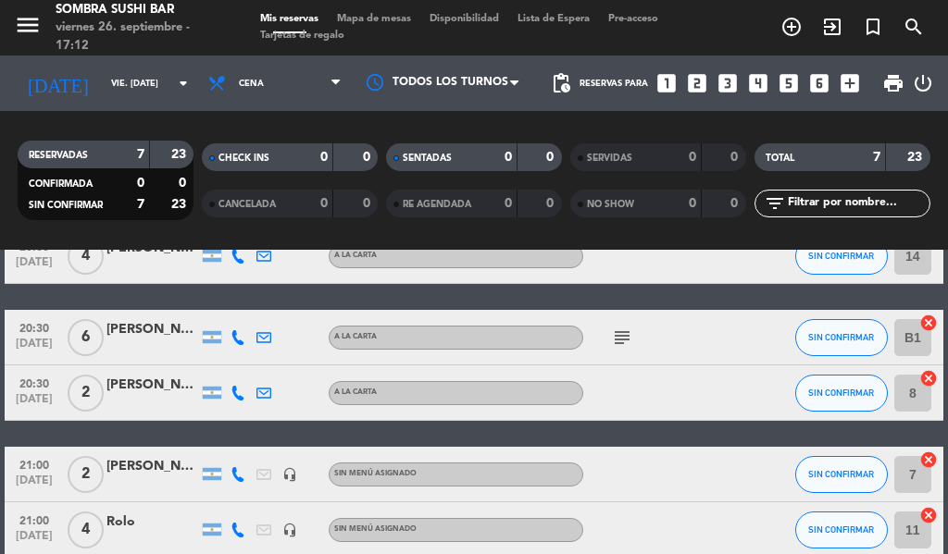
scroll to position [189, 0]
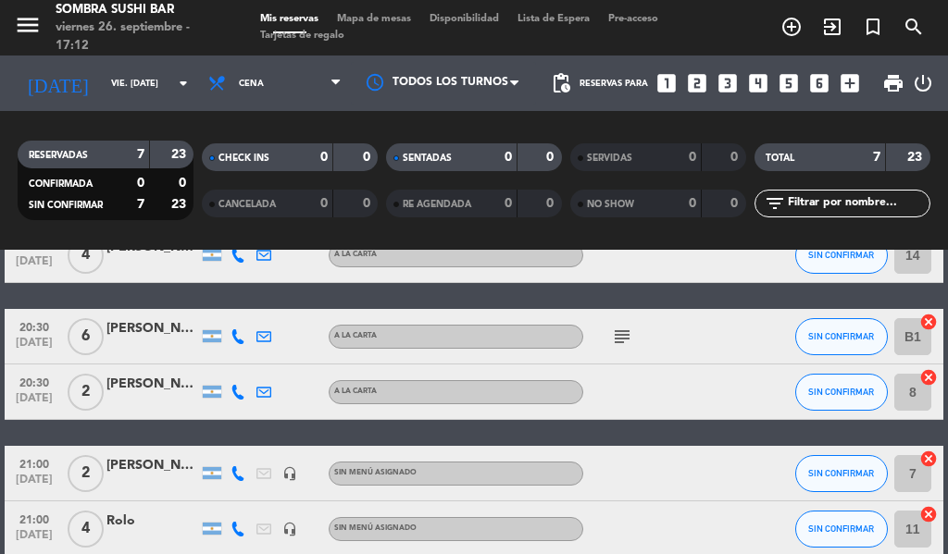
click at [116, 478] on div at bounding box center [152, 484] width 93 height 15
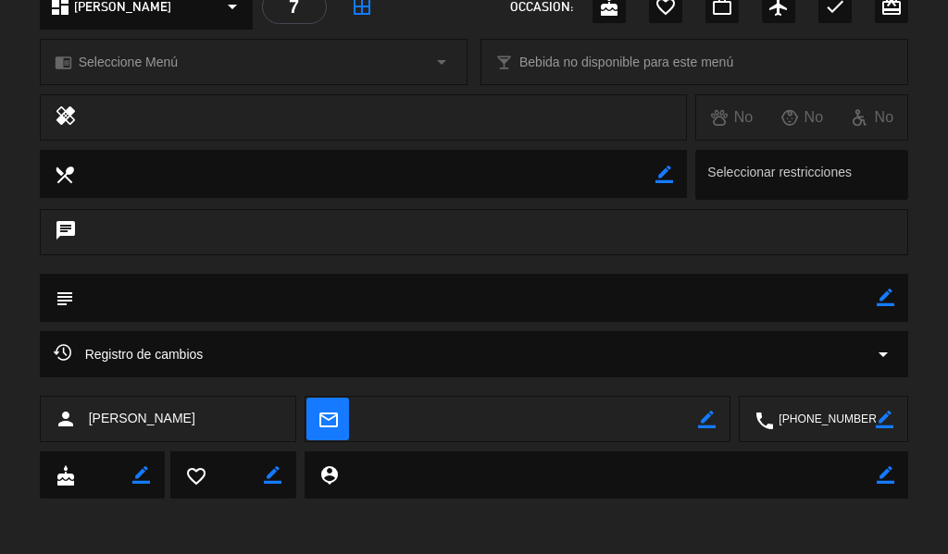
scroll to position [0, 0]
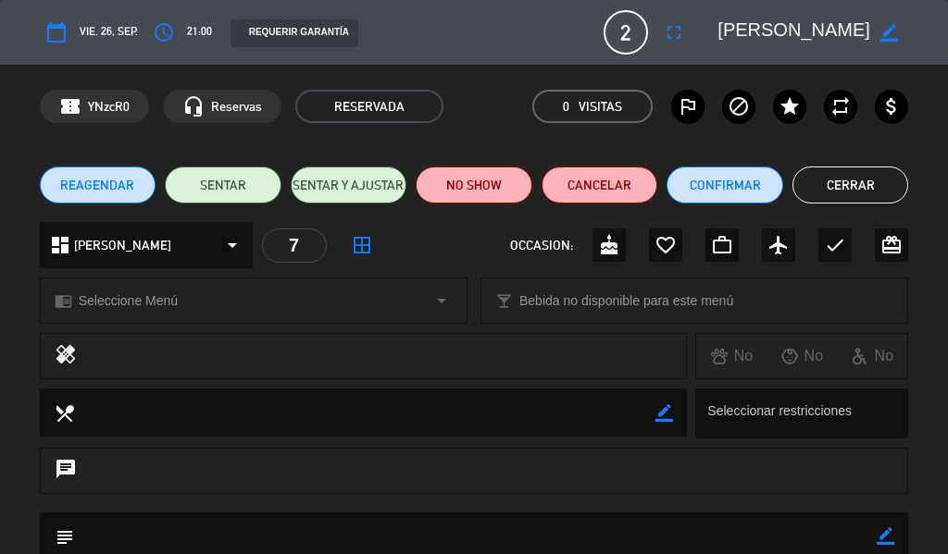
click at [826, 187] on button "Cerrar" at bounding box center [850, 185] width 117 height 37
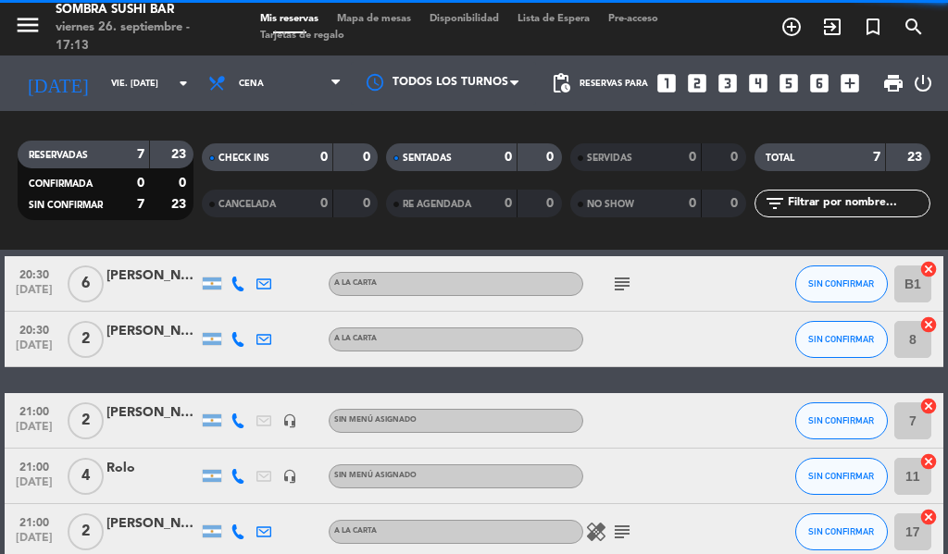
scroll to position [245, 0]
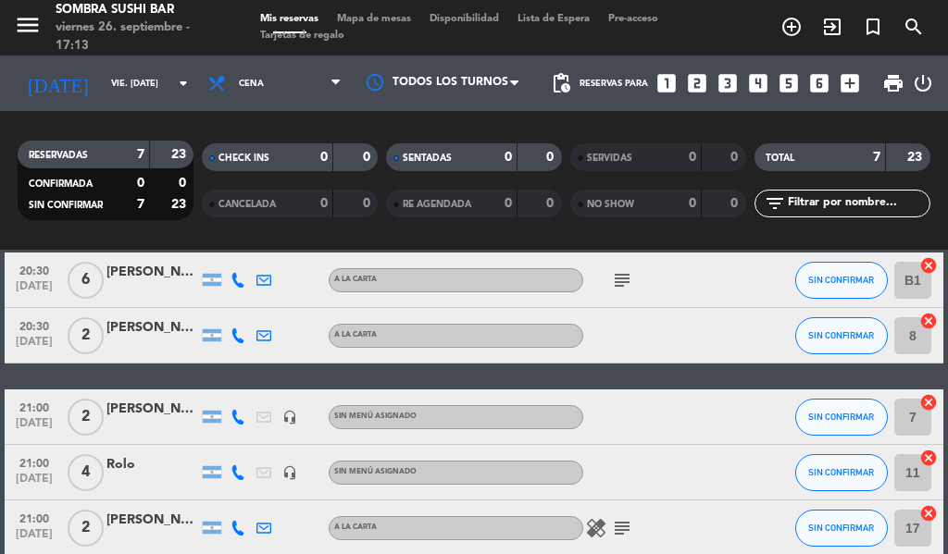
click at [124, 463] on div "Rolo" at bounding box center [152, 465] width 93 height 21
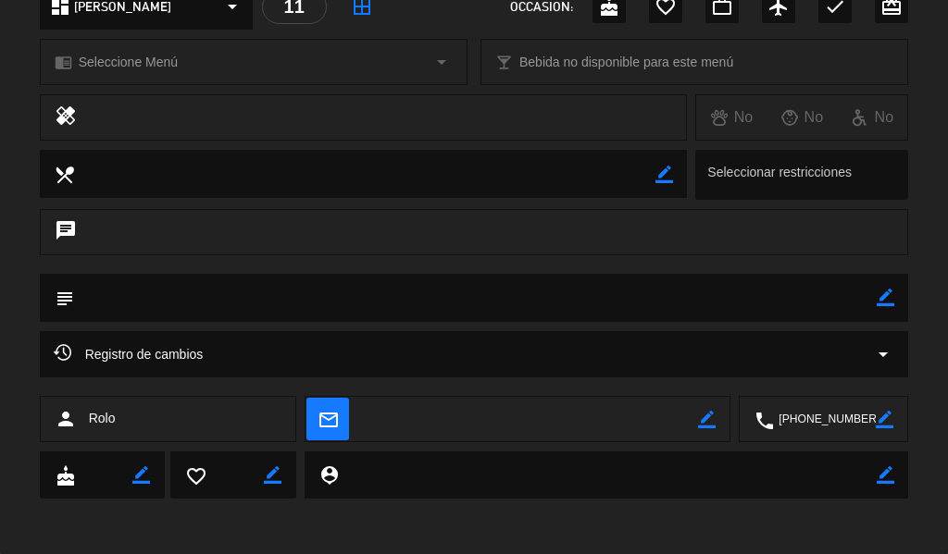
scroll to position [0, 0]
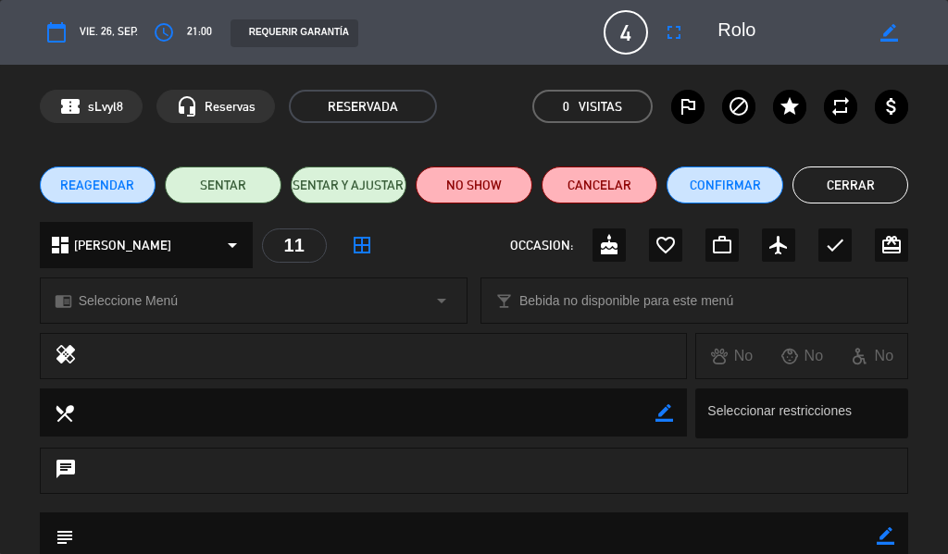
click at [804, 193] on button "Cerrar" at bounding box center [850, 185] width 117 height 37
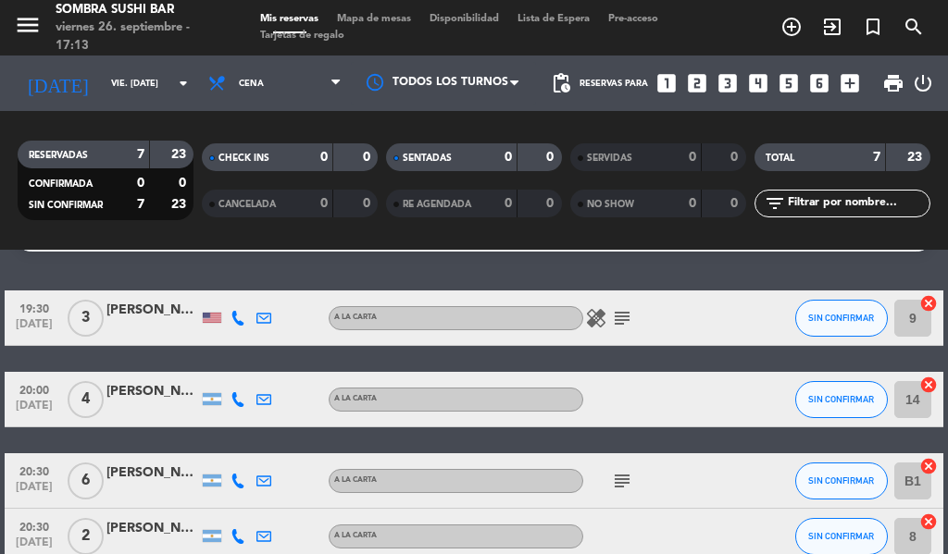
scroll to position [40, 0]
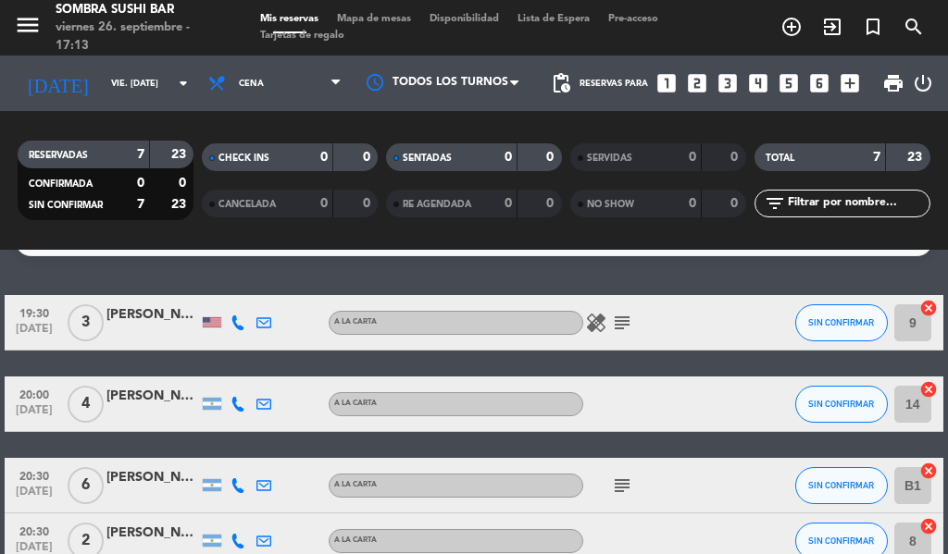
click at [685, 81] on icon "looks_two" at bounding box center [697, 83] width 24 height 24
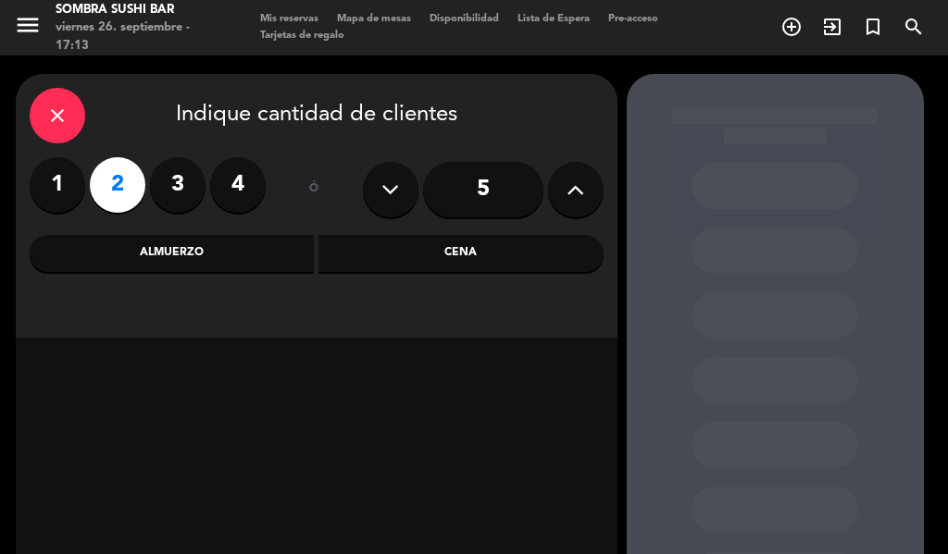
click at [417, 265] on div "Cena" at bounding box center [460, 253] width 285 height 37
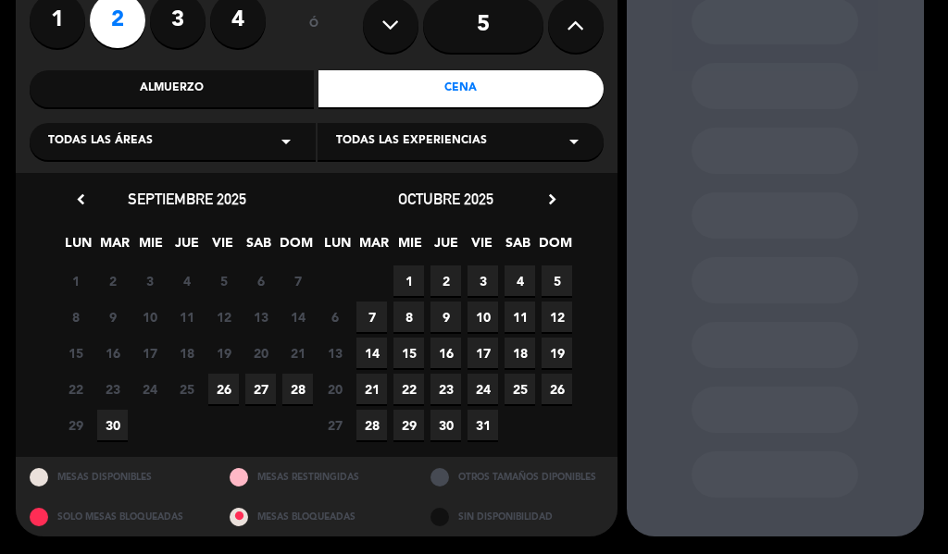
click at [225, 377] on span "26" at bounding box center [223, 389] width 31 height 31
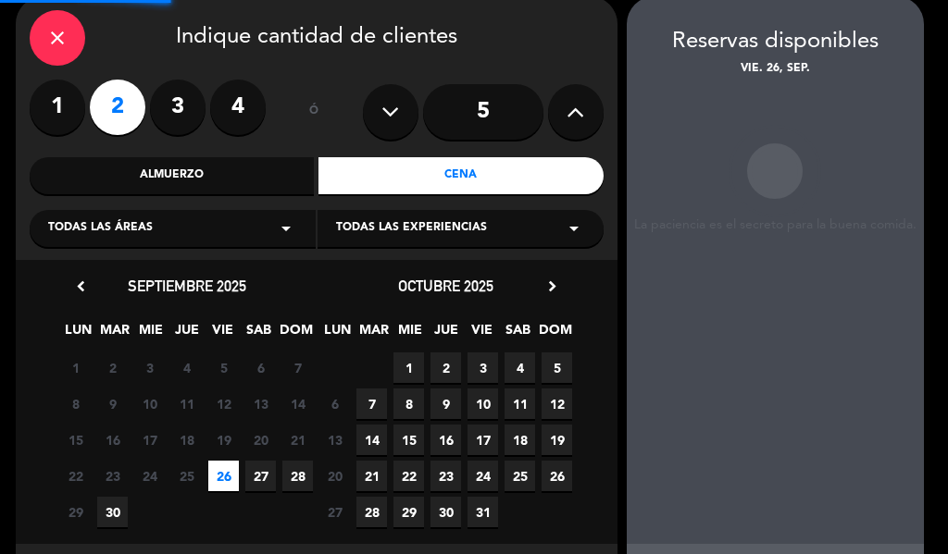
scroll to position [74, 0]
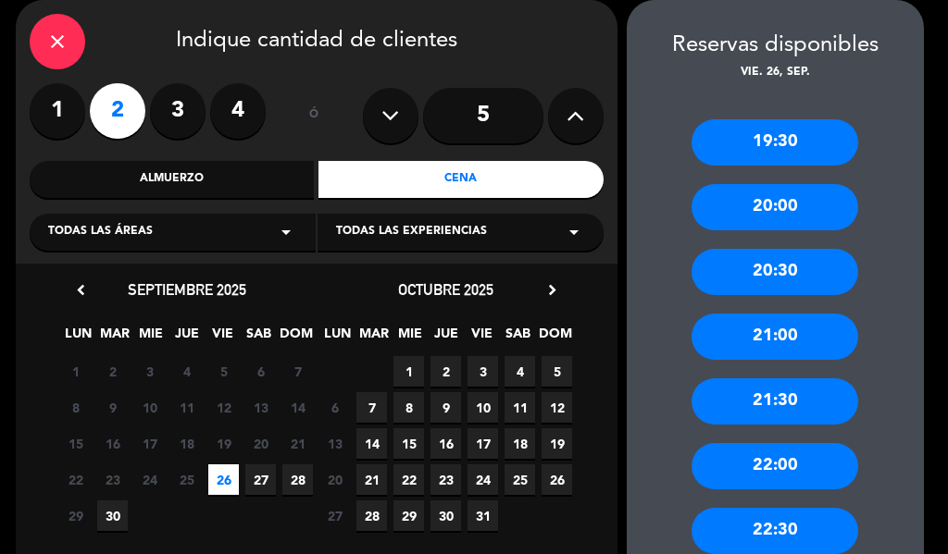
click at [750, 348] on div "21:00" at bounding box center [774, 337] width 167 height 46
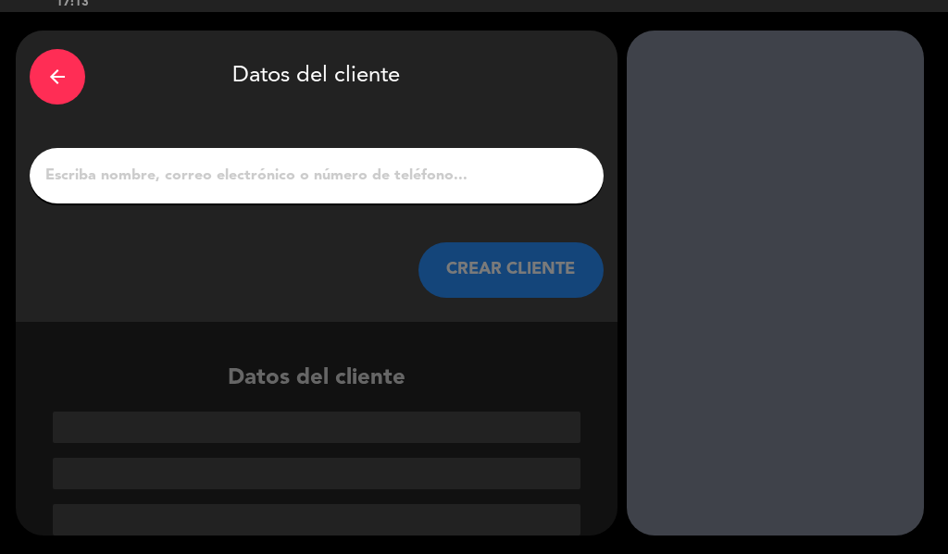
click at [367, 176] on input "1" at bounding box center [317, 176] width 546 height 26
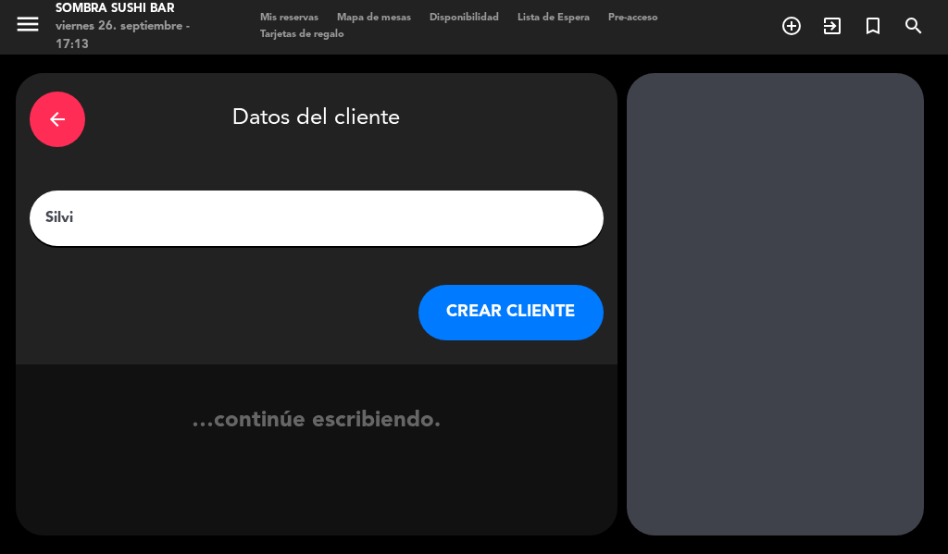
type input "[PERSON_NAME]"
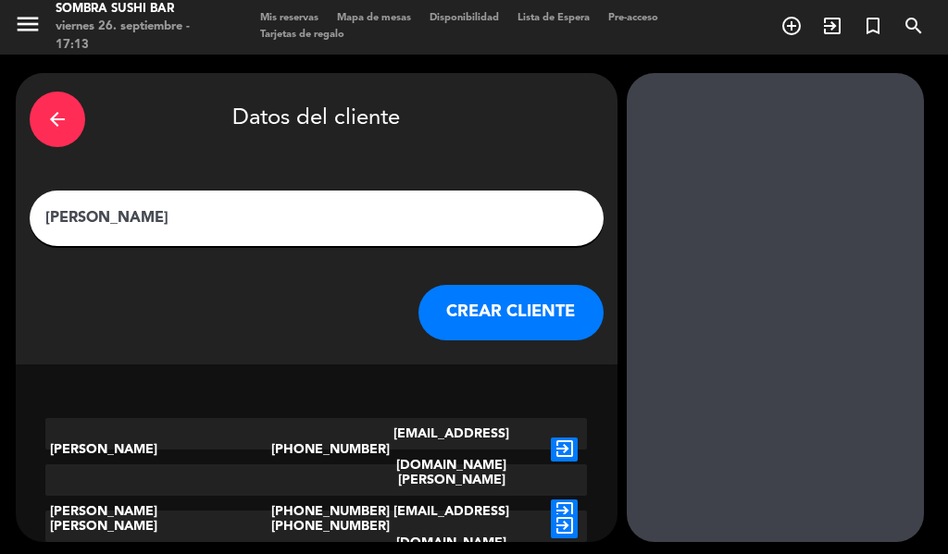
scroll to position [7, 0]
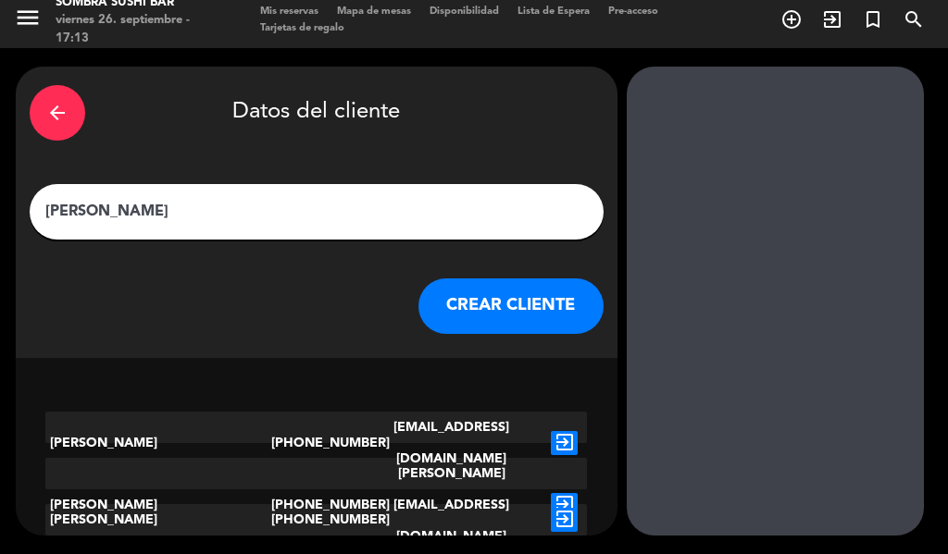
click at [476, 317] on button "CREAR CLIENTE" at bounding box center [510, 307] width 185 height 56
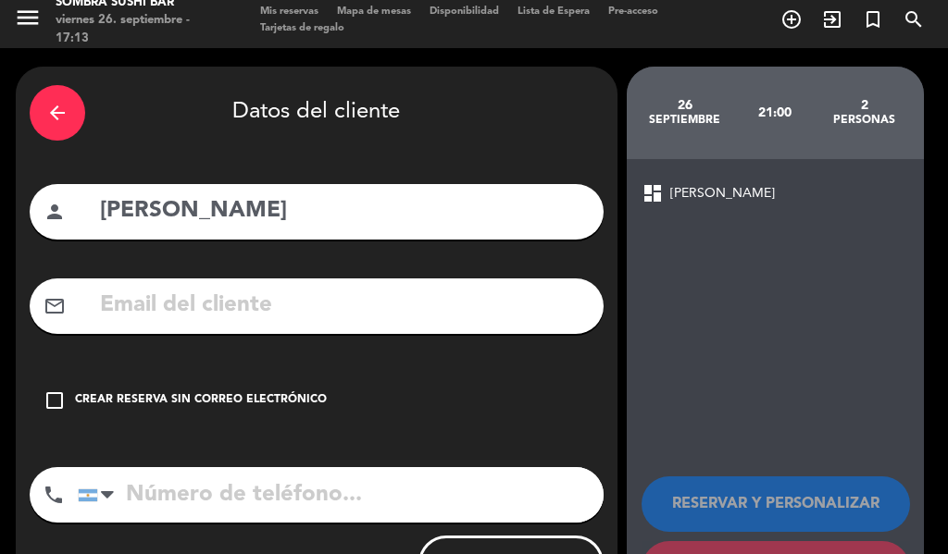
scroll to position [91, 0]
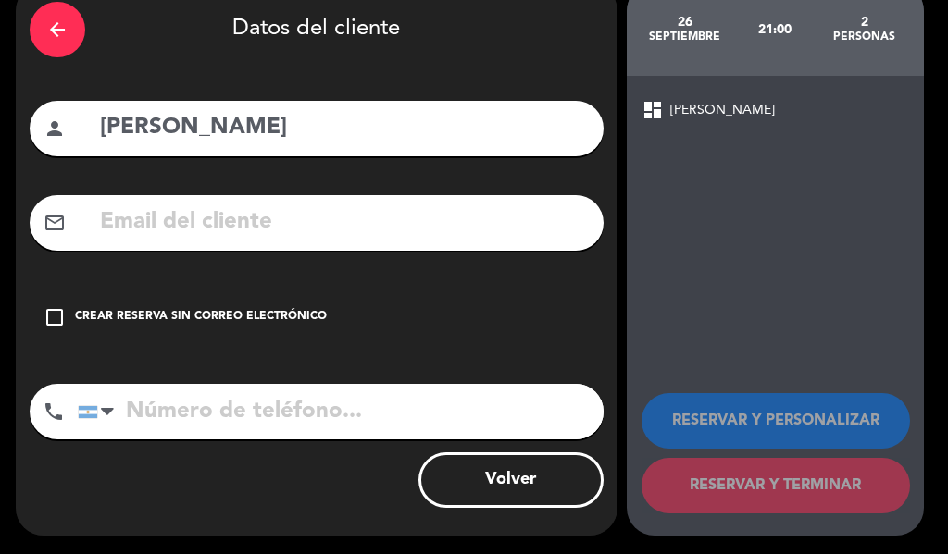
click at [255, 320] on div "Crear reserva sin correo electrónico" at bounding box center [201, 317] width 252 height 19
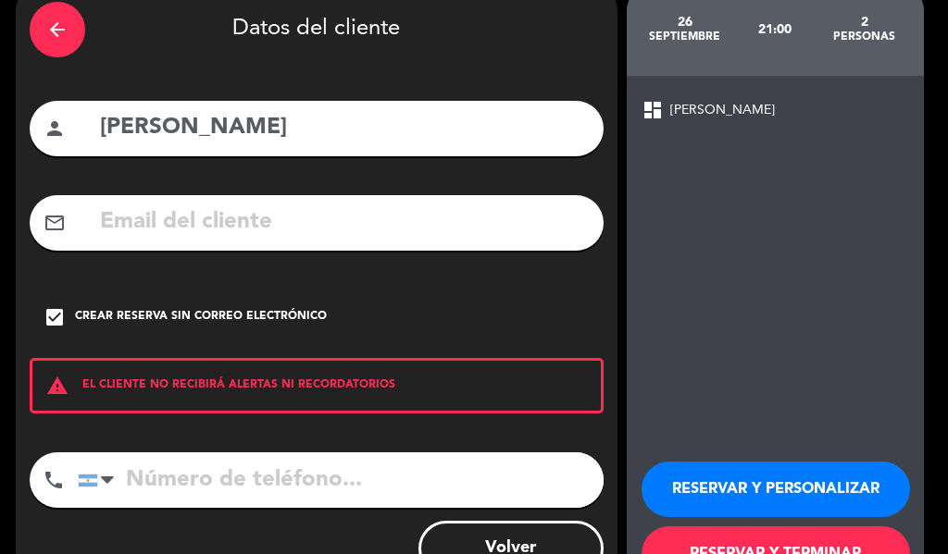
click at [762, 532] on button "RESERVAR Y TERMINAR" at bounding box center [775, 555] width 268 height 56
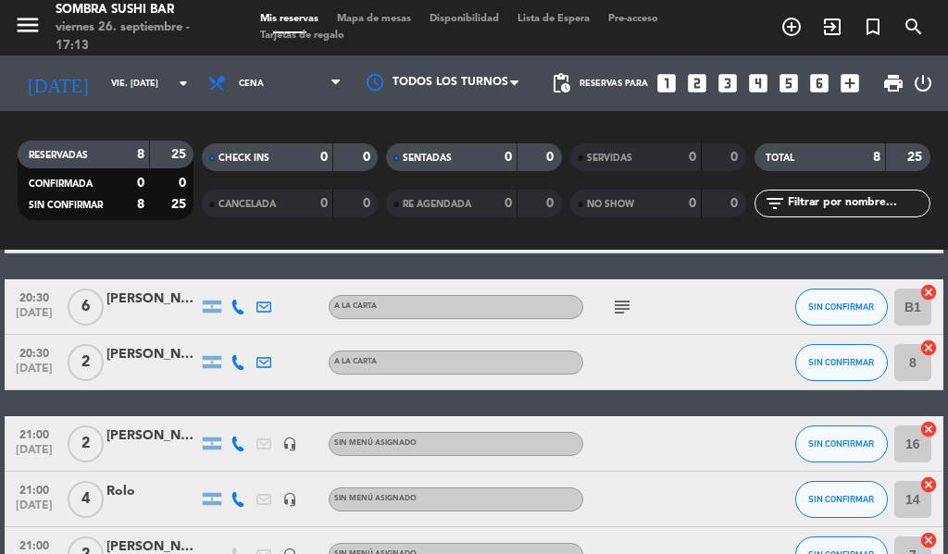
scroll to position [217, 0]
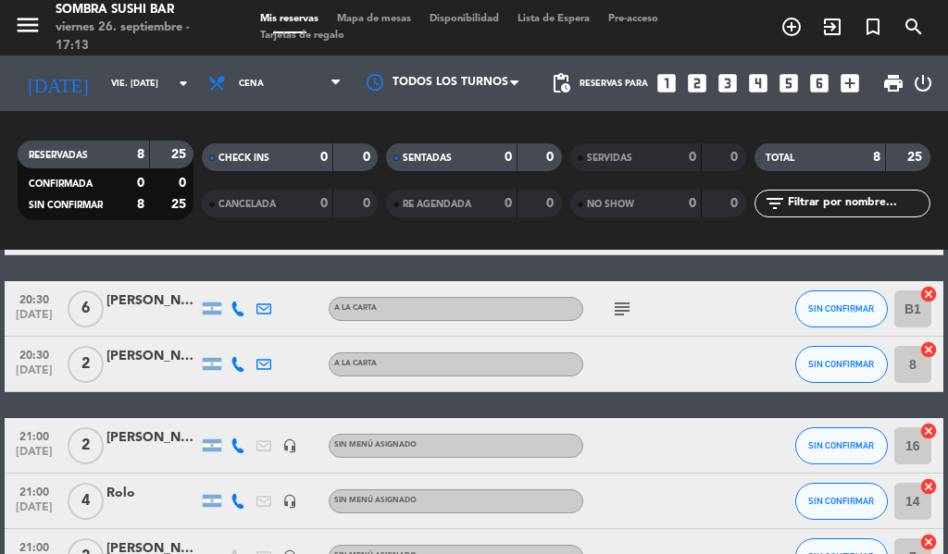
click at [64, 391] on div "2" at bounding box center [85, 364] width 43 height 55
click at [85, 364] on span "2" at bounding box center [86, 364] width 36 height 37
click at [31, 305] on span "20:30" at bounding box center [34, 298] width 46 height 21
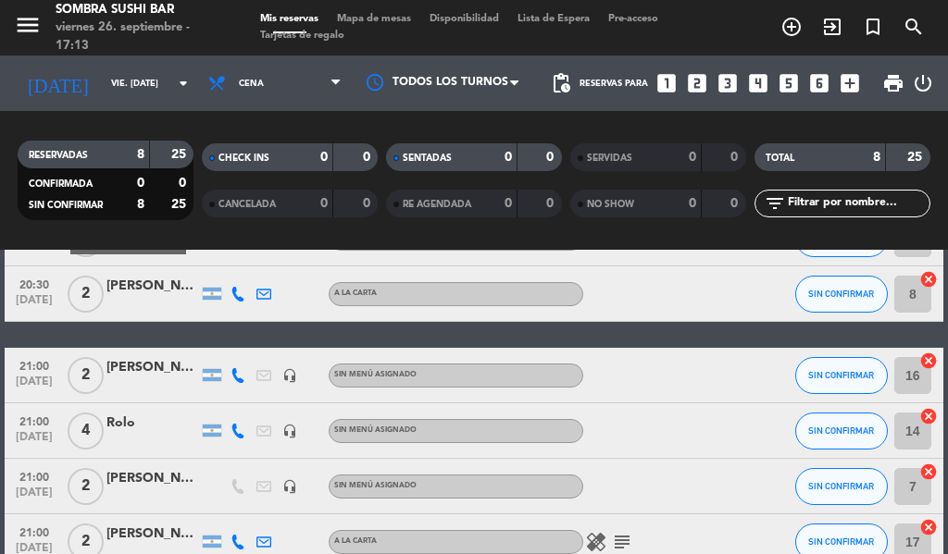
scroll to position [282, 0]
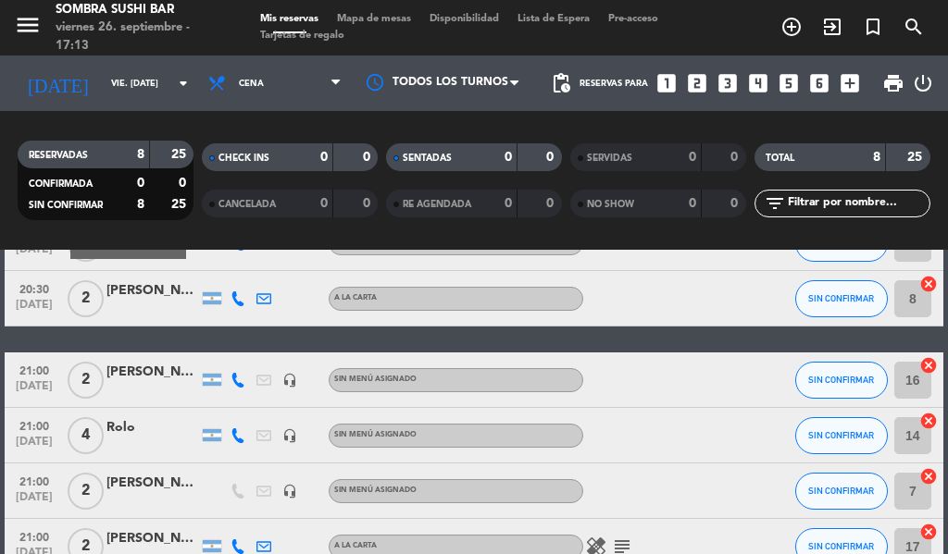
click at [9, 241] on div "RESERVADAS 8 25 CONFIRMADA 0 0 SIN CONFIRMAR 8 25 CHECK INS 0 0 CANCELADA 0 0 S…" at bounding box center [474, 180] width 948 height 139
click at [9, 279] on div "20:30 [DATE]" at bounding box center [34, 298] width 59 height 55
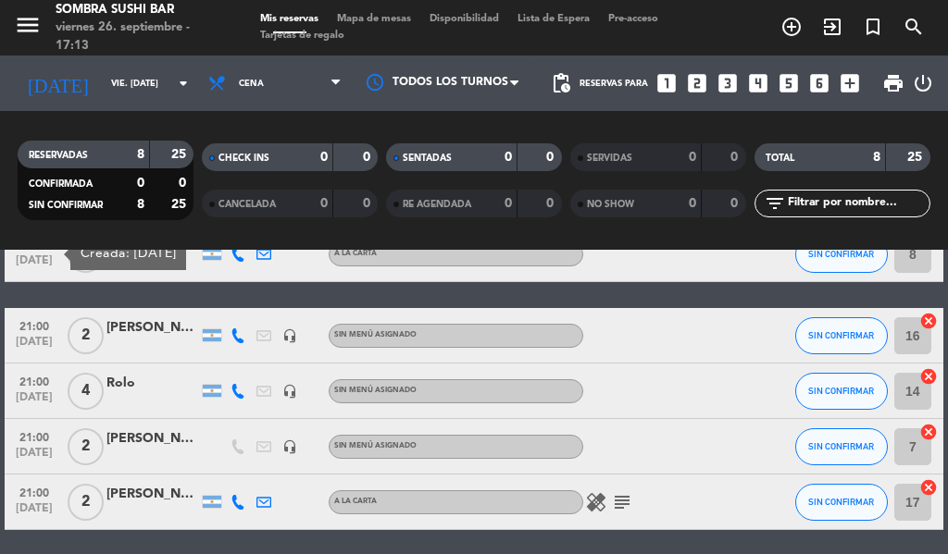
click at [370, 18] on span "Mapa de mesas" at bounding box center [374, 19] width 93 height 10
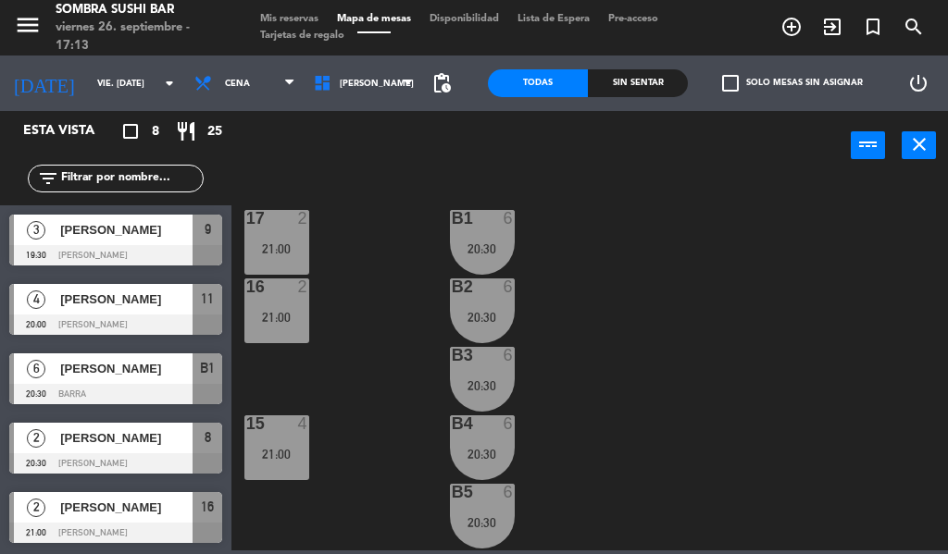
click at [287, 19] on span "Mis reservas" at bounding box center [289, 19] width 77 height 10
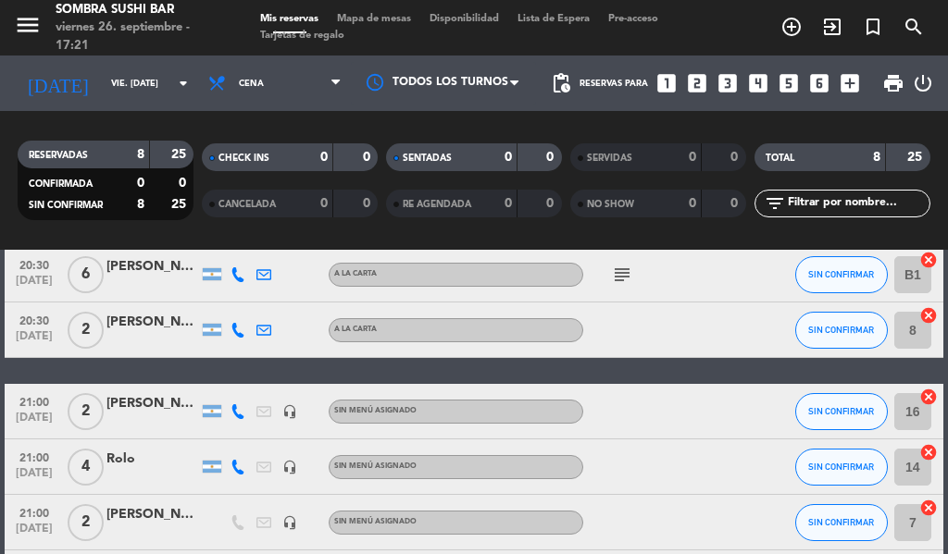
scroll to position [252, 0]
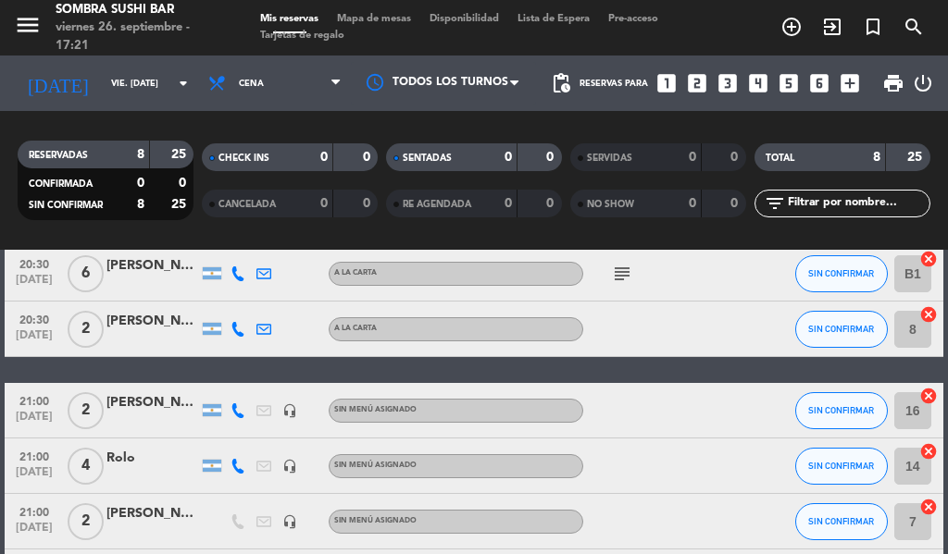
click at [636, 467] on div at bounding box center [661, 466] width 156 height 55
click at [145, 467] on div "Rolo" at bounding box center [152, 458] width 93 height 21
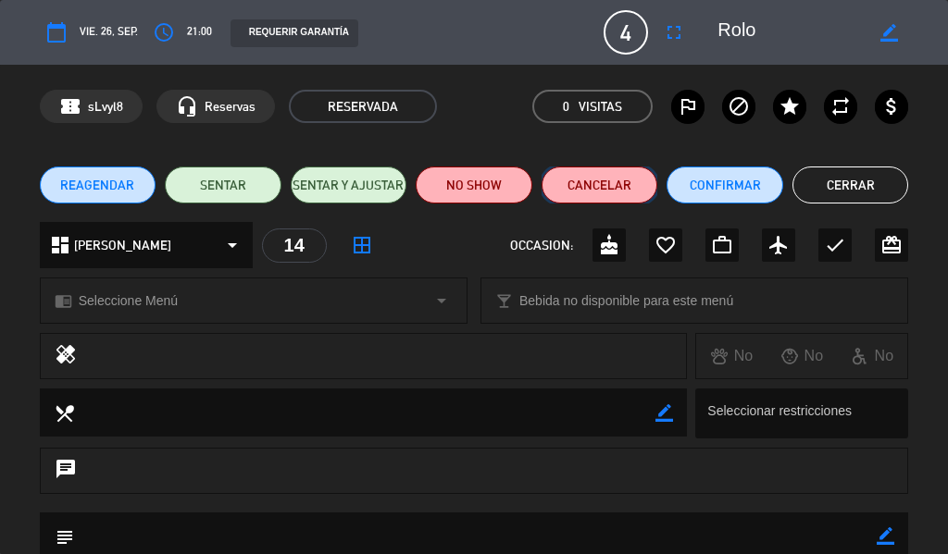
click at [591, 172] on button "Cancelar" at bounding box center [600, 185] width 117 height 37
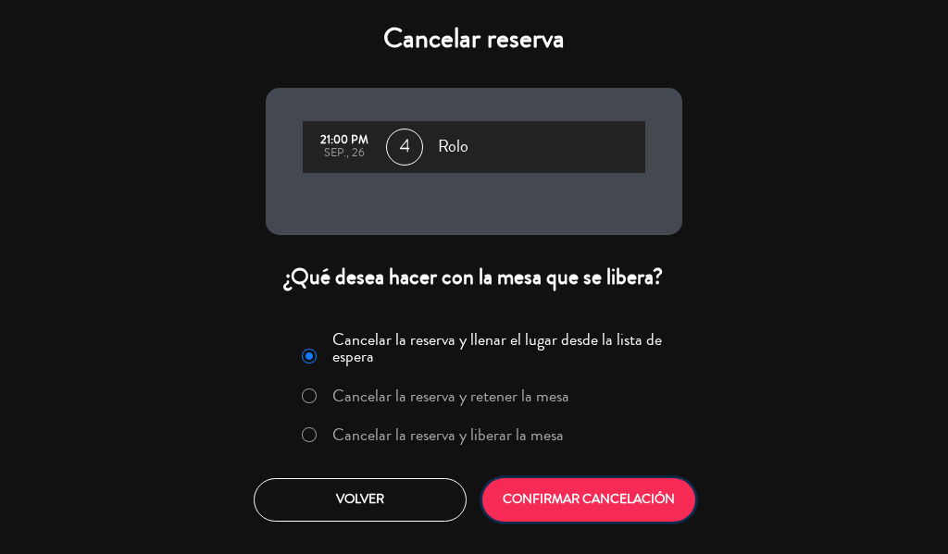
click at [610, 509] on button "CONFIRMAR CANCELACIÓN" at bounding box center [588, 501] width 213 height 44
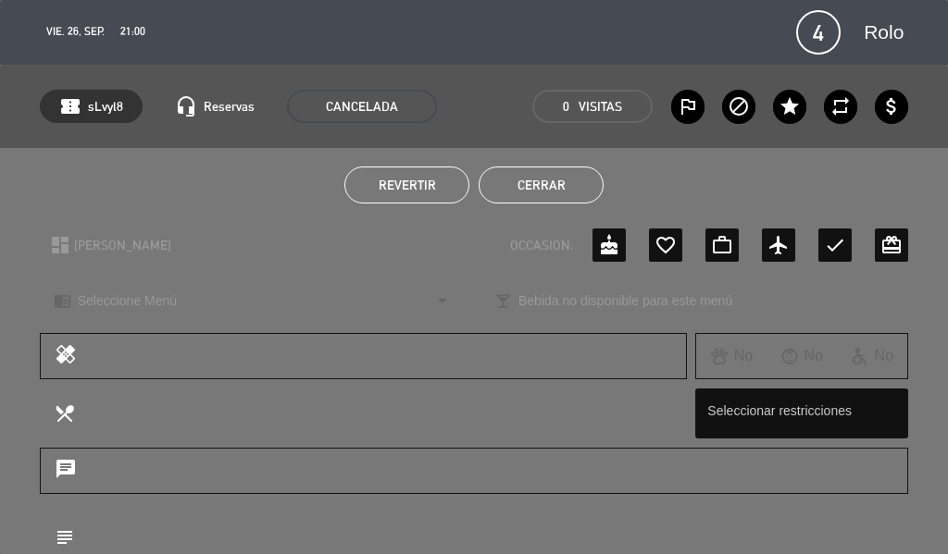
click at [542, 189] on button "Cerrar" at bounding box center [541, 185] width 125 height 37
